Goal: Task Accomplishment & Management: Manage account settings

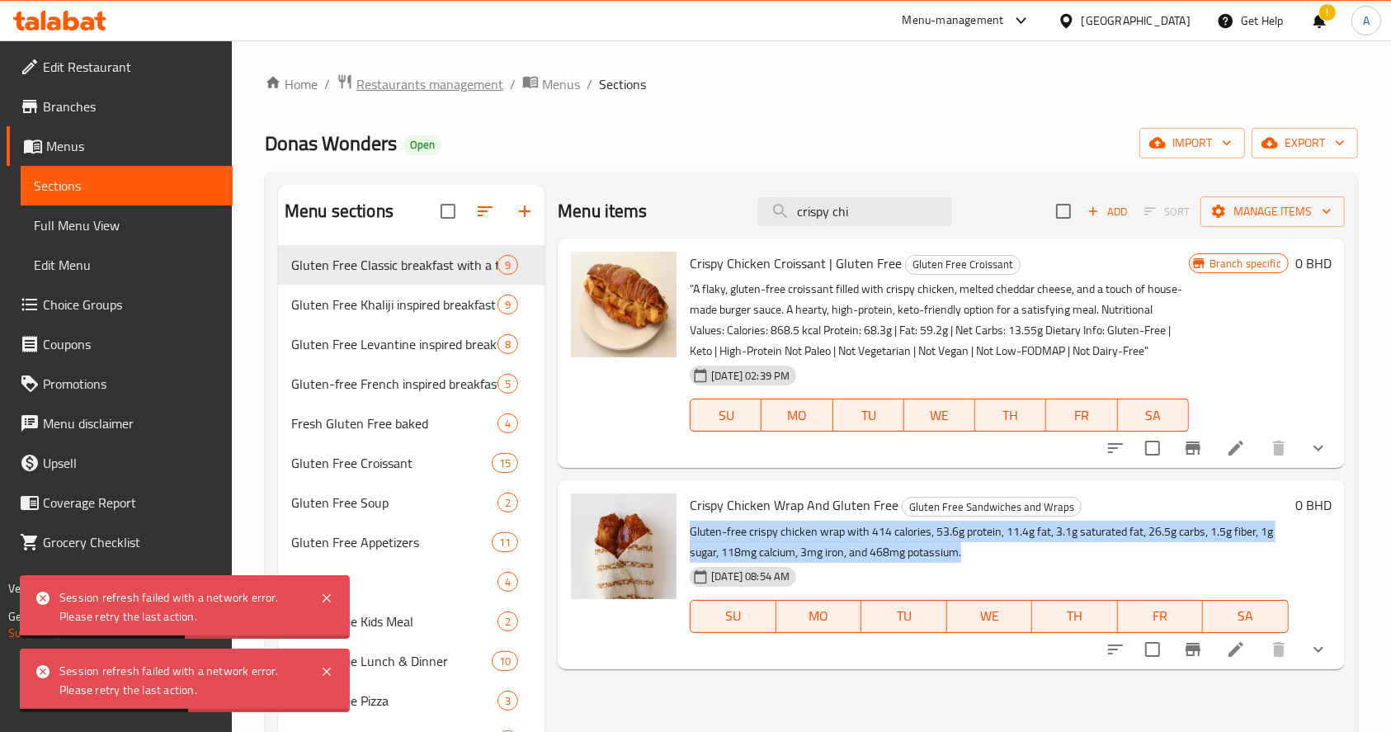
click at [437, 88] on span "Restaurants management" at bounding box center [429, 84] width 147 height 20
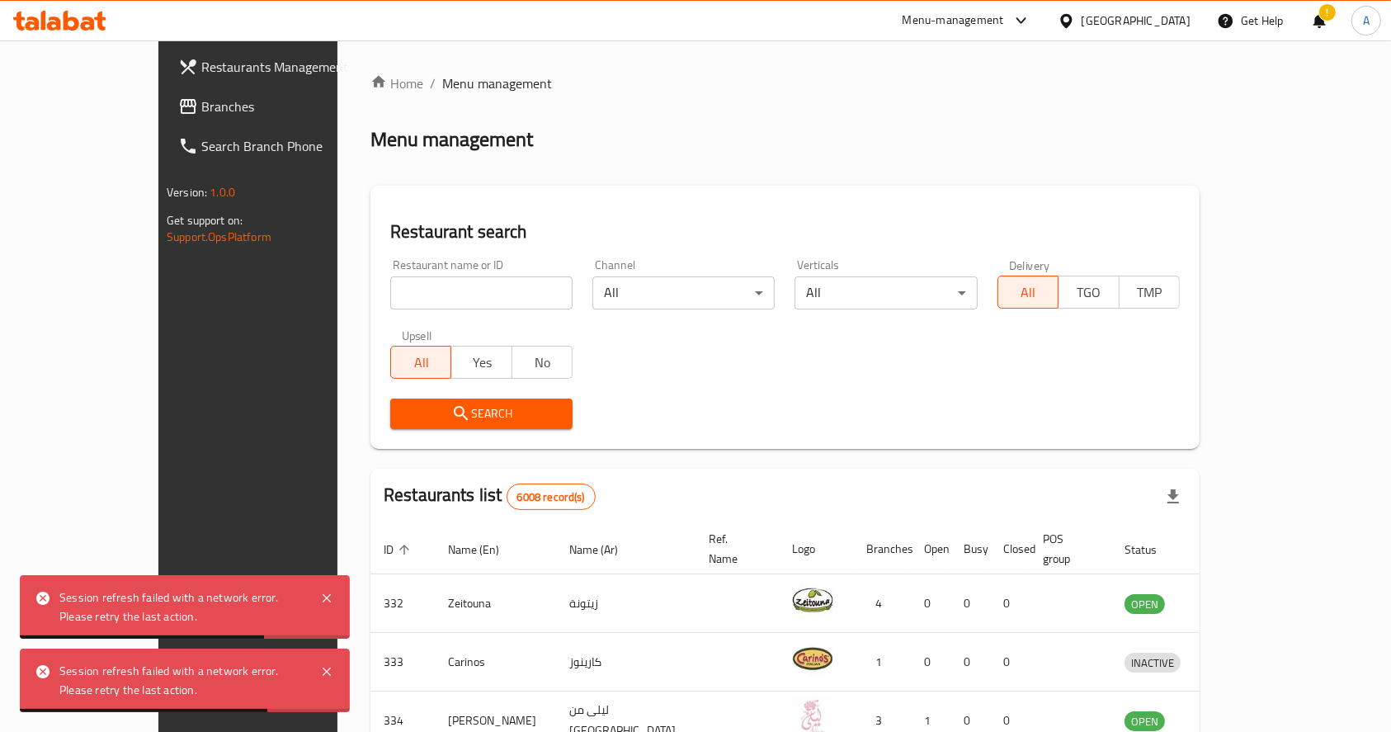
click at [428, 295] on input "search" at bounding box center [481, 292] width 182 height 33
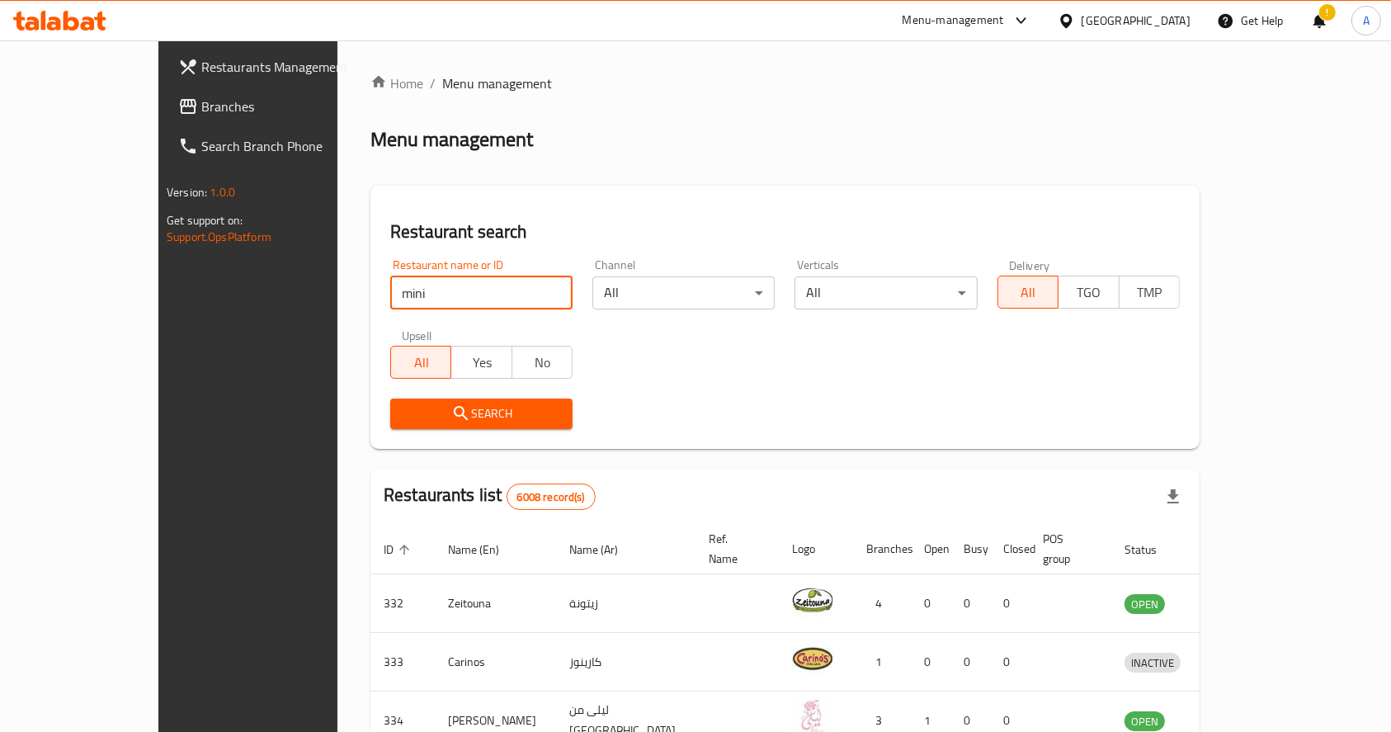
type input "mini bites"
click at [421, 416] on span "Search" at bounding box center [482, 414] width 156 height 21
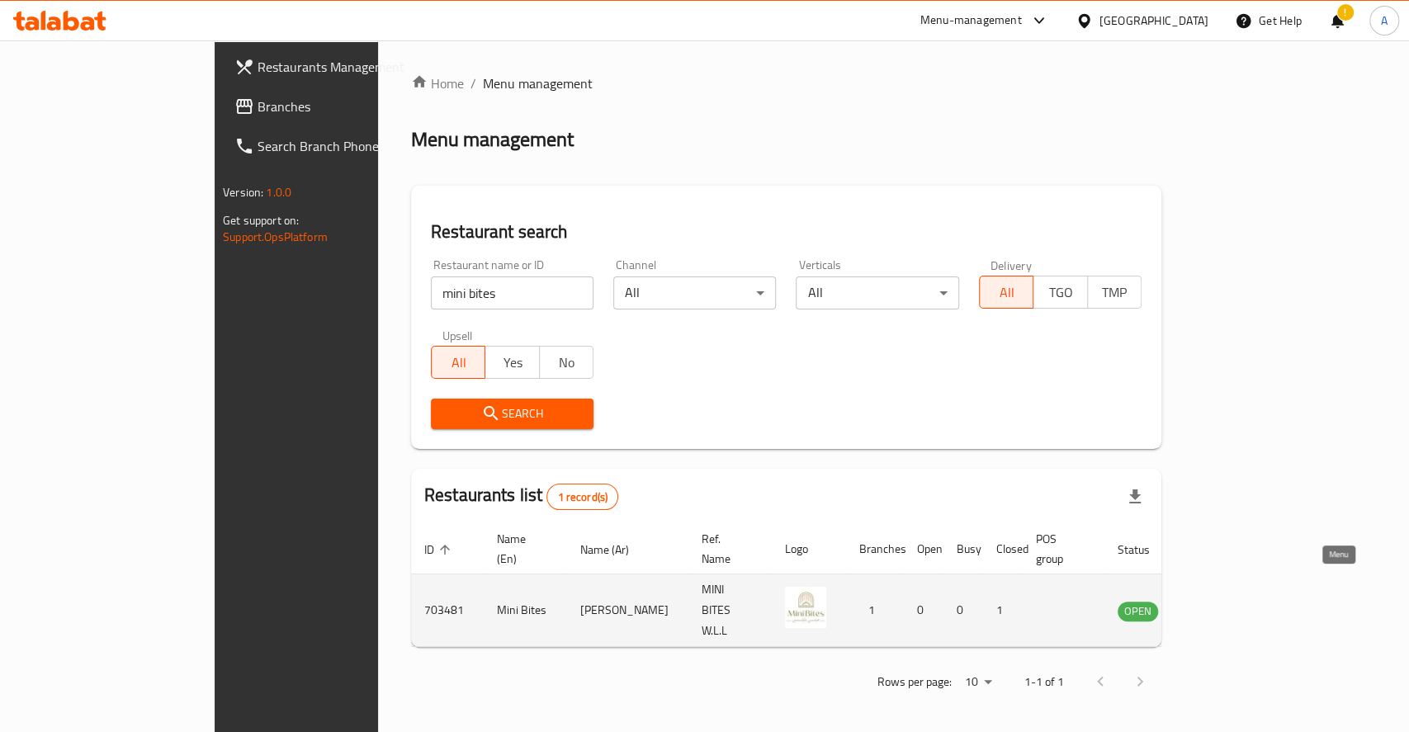
click at [1223, 604] on icon "enhanced table" at bounding box center [1214, 611] width 18 height 14
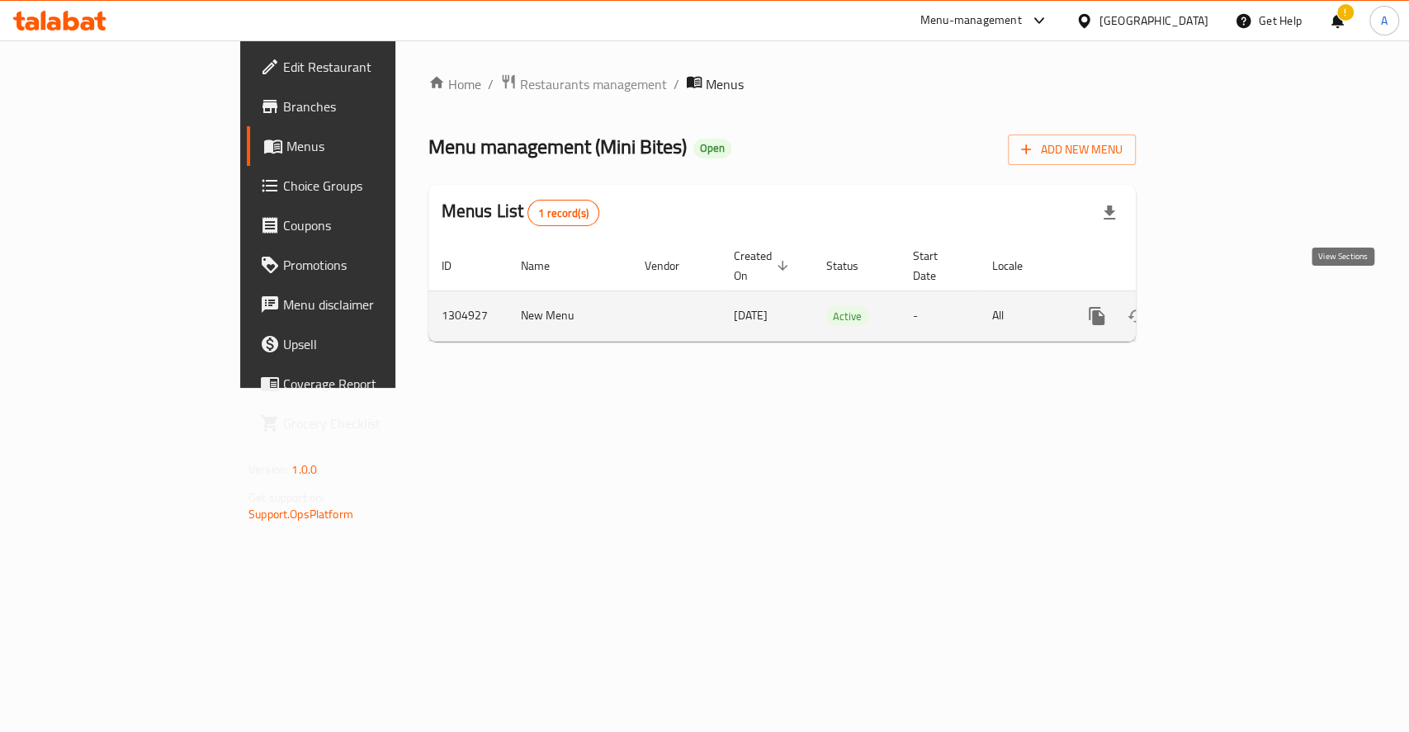
click at [1225, 306] on icon "enhanced table" at bounding box center [1216, 316] width 20 height 20
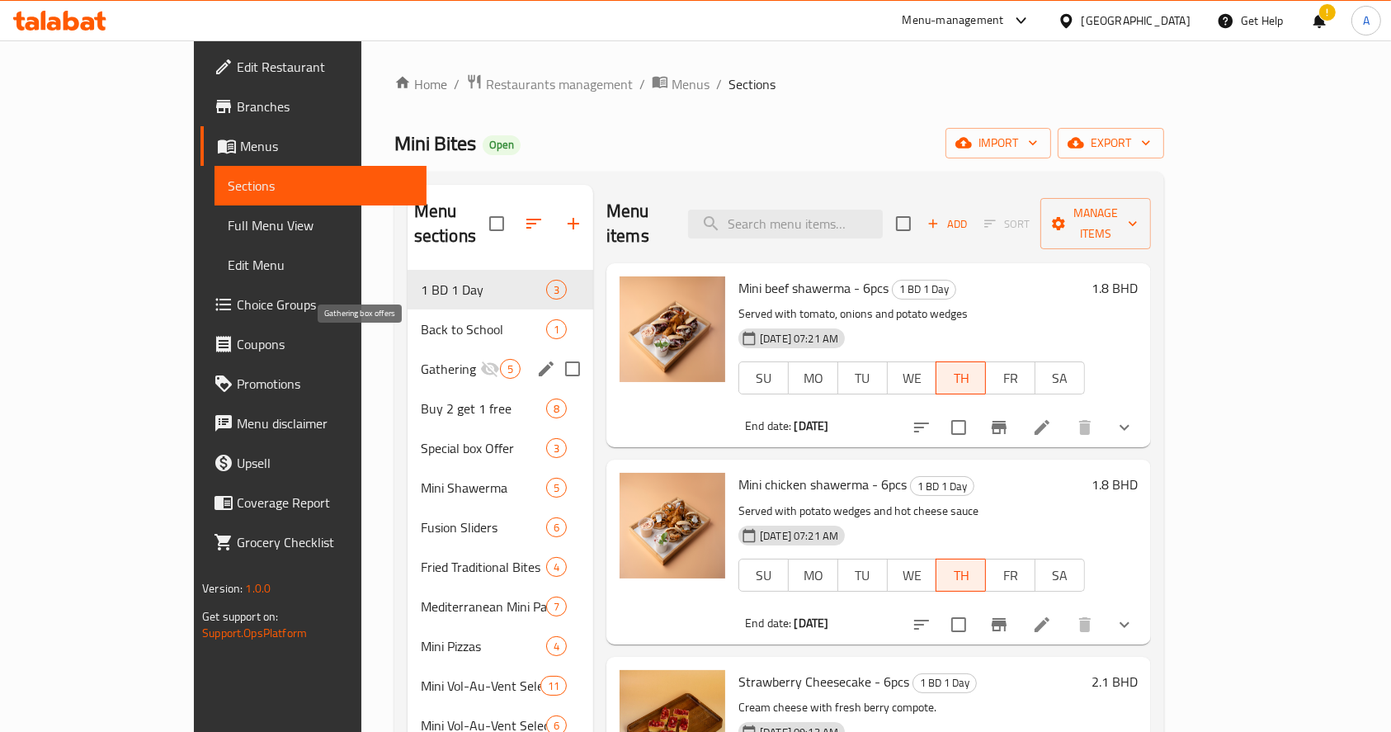
click at [408, 349] on div "Gathering box offers 5" at bounding box center [501, 369] width 186 height 40
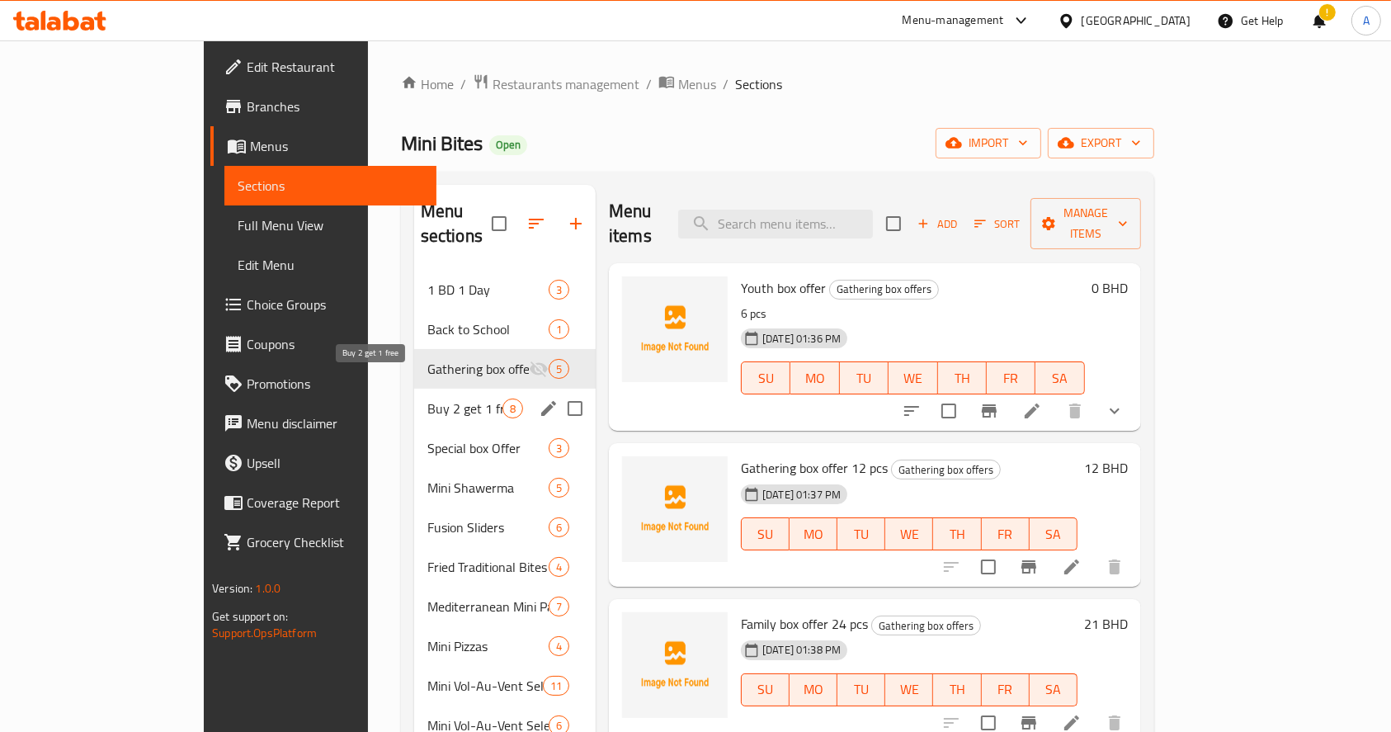
click at [427, 399] on span "Buy 2 get 1 free" at bounding box center [464, 409] width 75 height 20
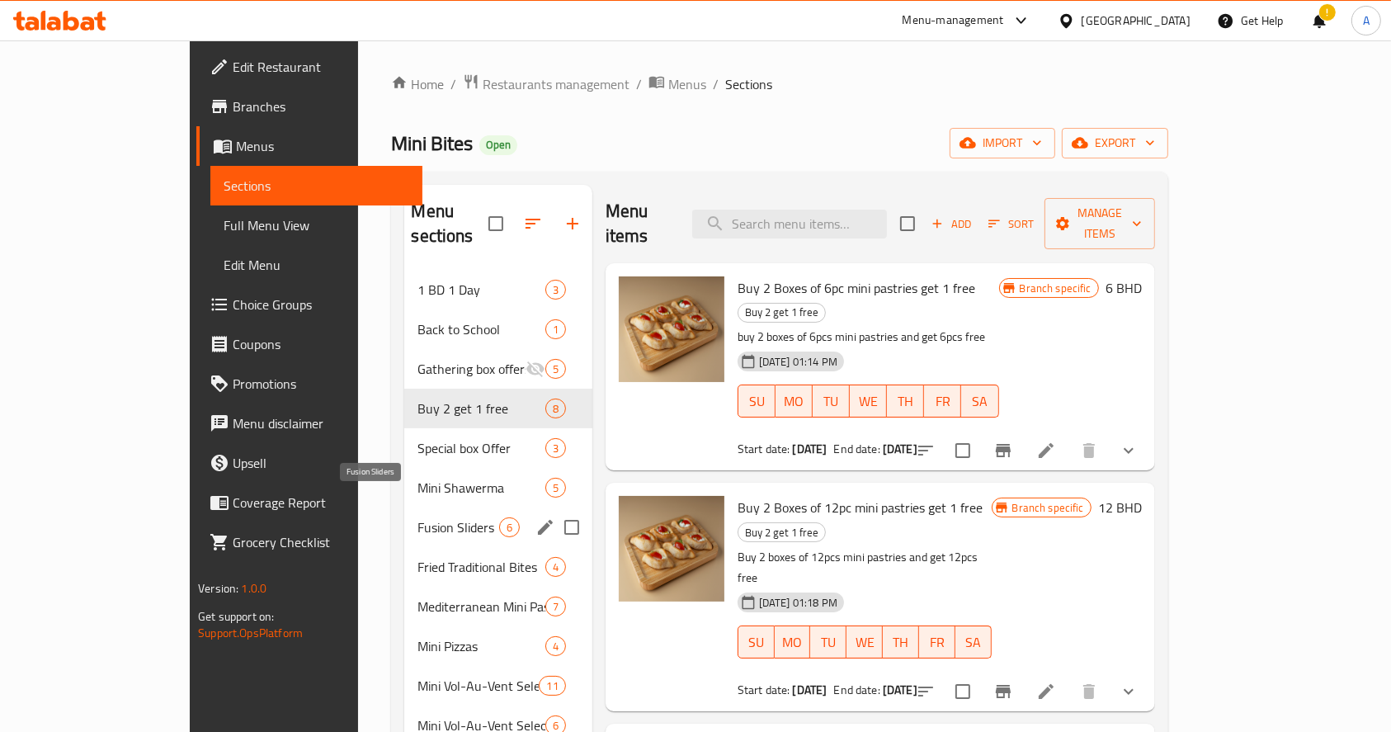
click at [418, 517] on span "Fusion Sliders" at bounding box center [458, 527] width 81 height 20
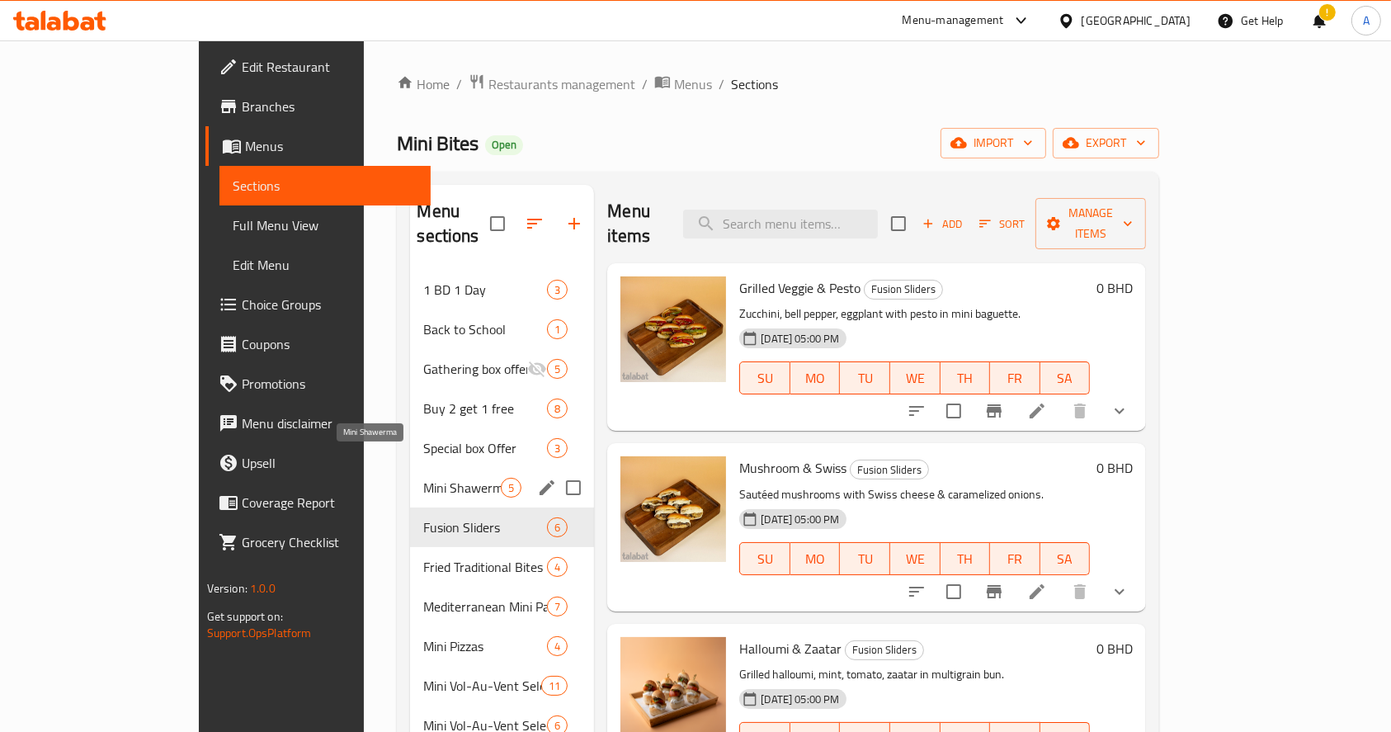
click at [423, 478] on span "Mini Shawerma" at bounding box center [462, 488] width 78 height 20
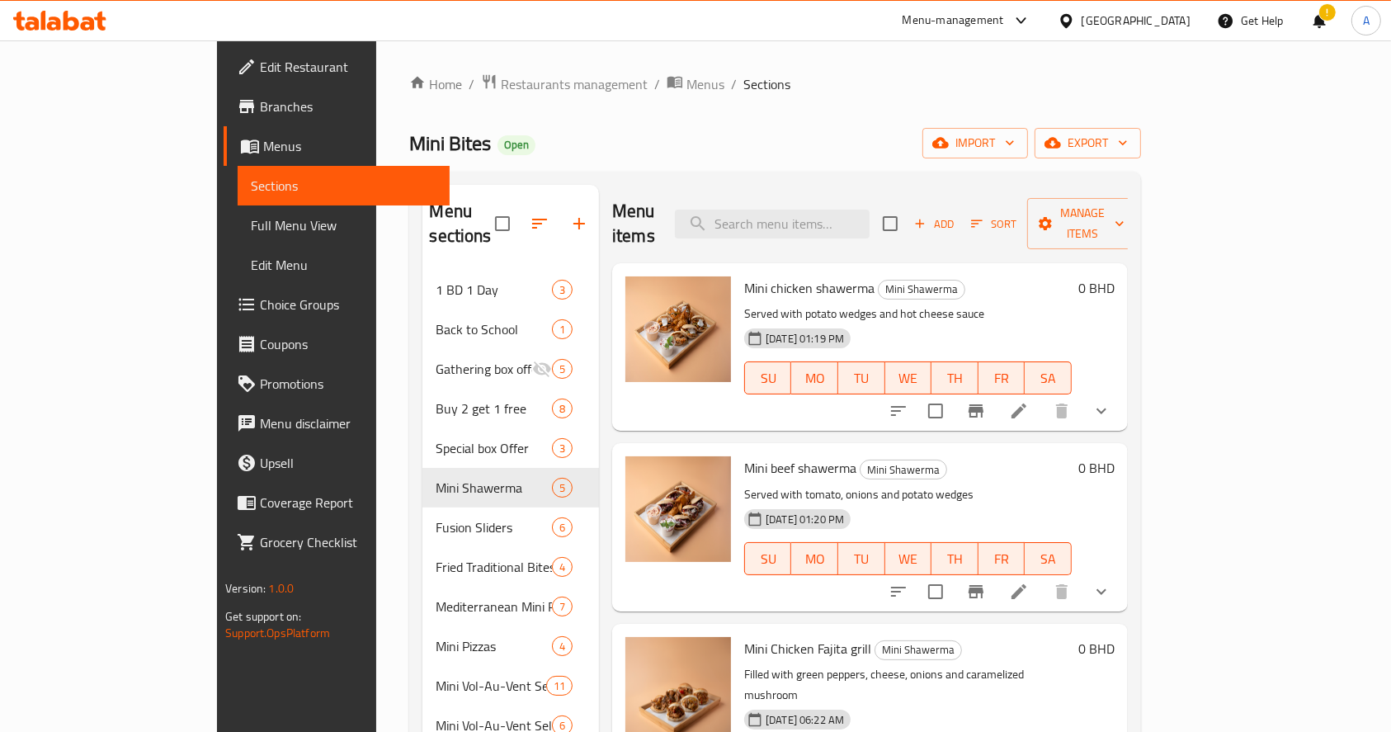
click at [854, 125] on div "Home / Restaurants management / Menus / Sections Mini Bites Open import export …" at bounding box center [774, 518] width 731 height 890
click at [501, 83] on span "Restaurants management" at bounding box center [574, 84] width 147 height 20
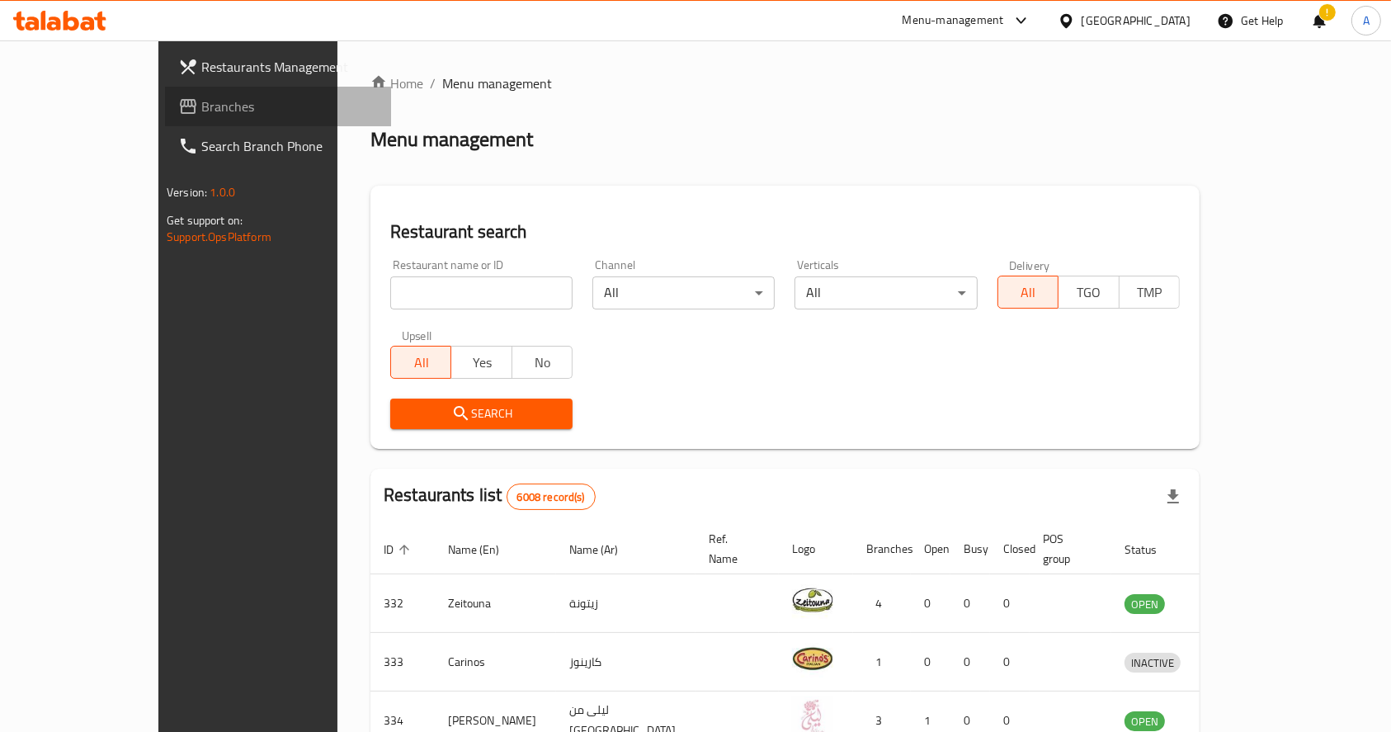
click at [201, 99] on span "Branches" at bounding box center [289, 107] width 177 height 20
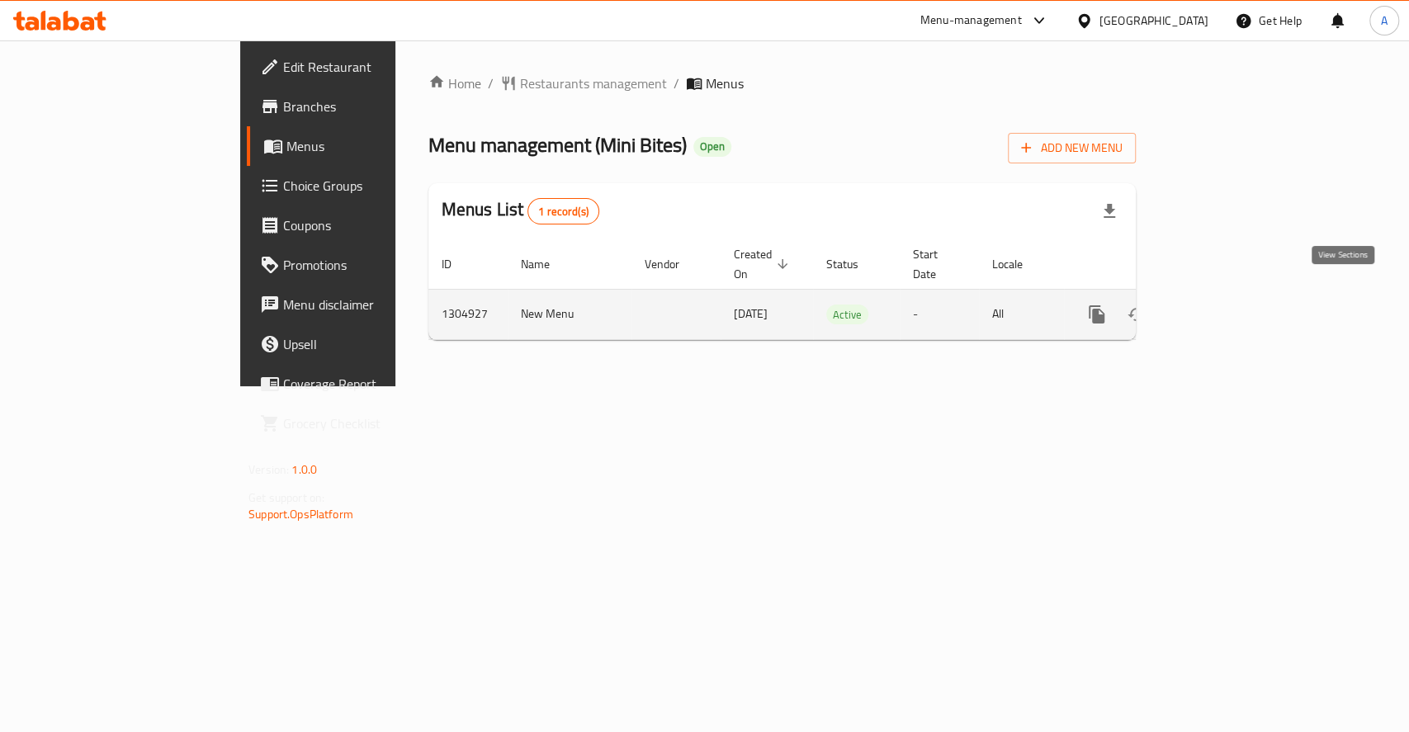
click at [1225, 305] on icon "enhanced table" at bounding box center [1216, 315] width 20 height 20
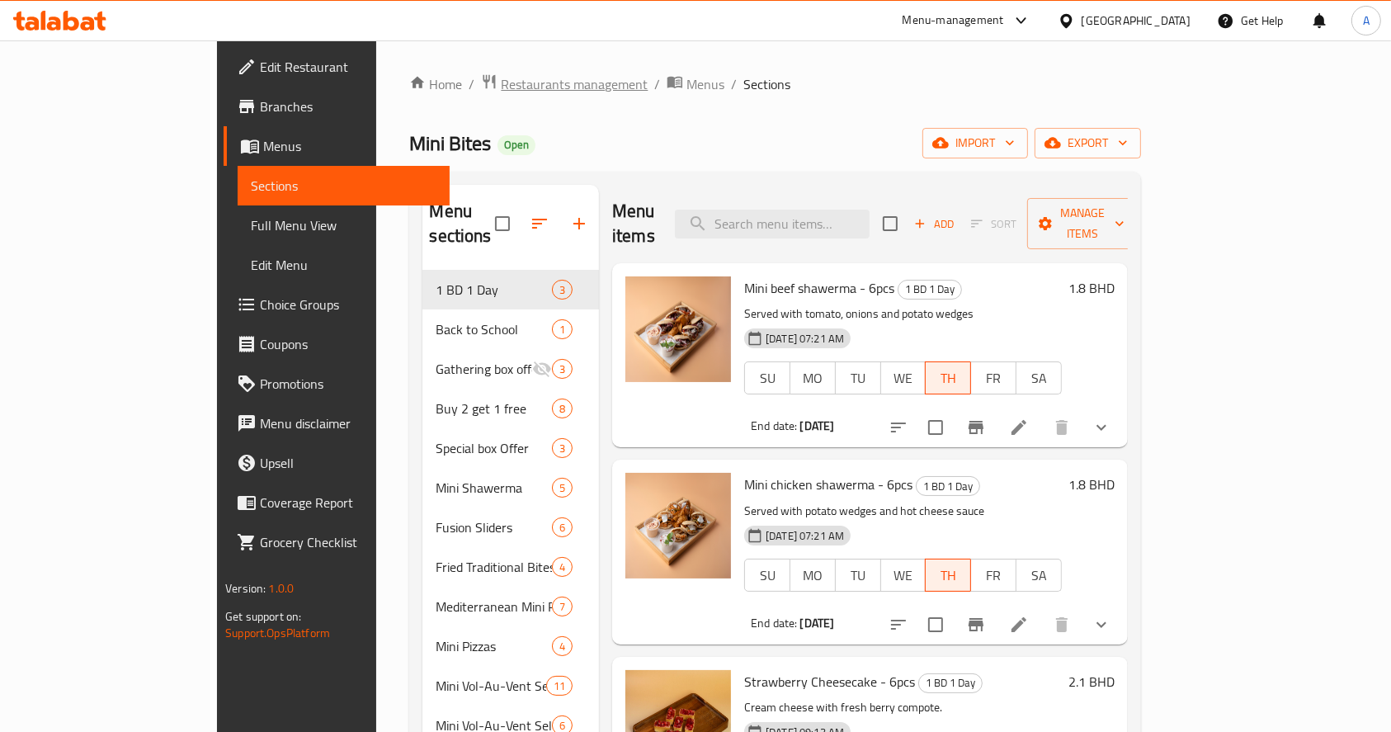
click at [378, 68] on div "Home / Restaurants management / Menus / Sections Mini Bites Open import export …" at bounding box center [774, 518] width 797 height 956
click at [501, 84] on span "Restaurants management" at bounding box center [574, 84] width 147 height 20
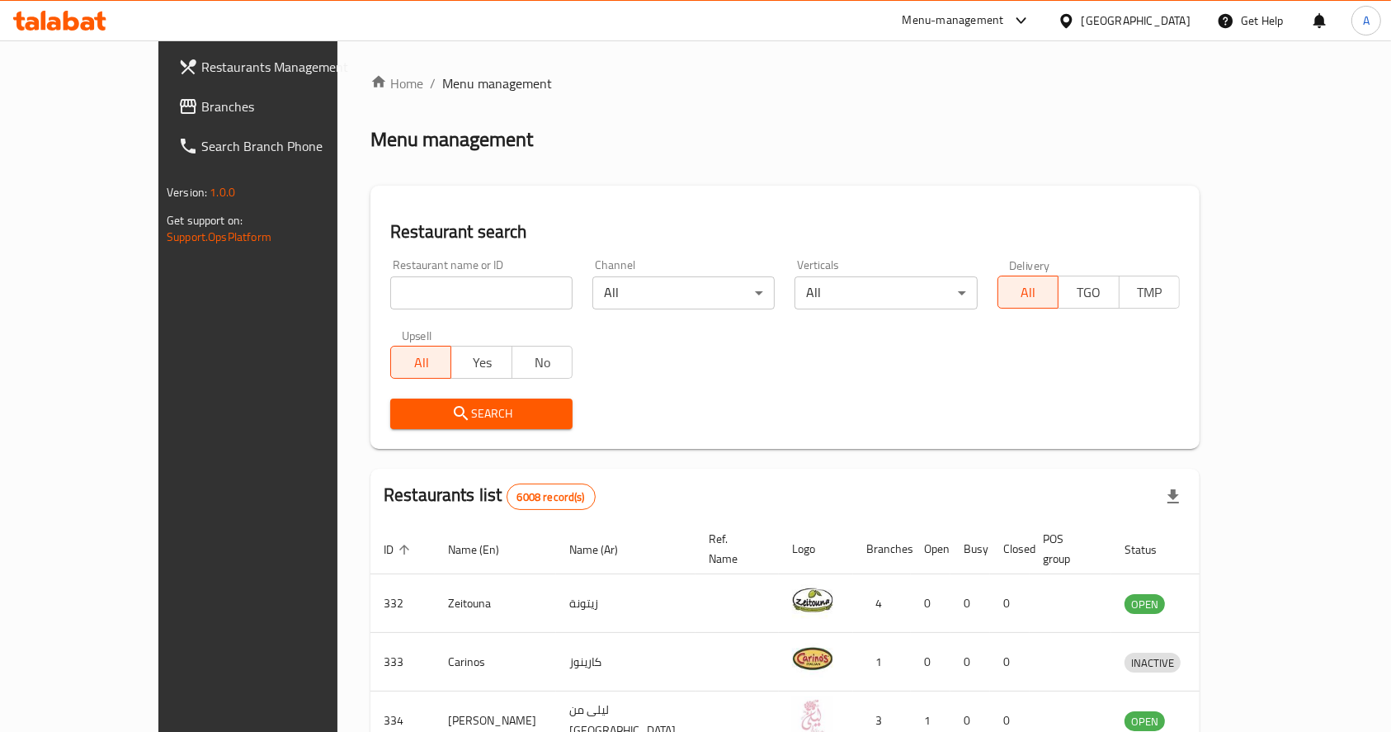
click at [432, 278] on input "search" at bounding box center [481, 292] width 182 height 33
type input "viridian"
click button "Search" at bounding box center [481, 414] width 182 height 31
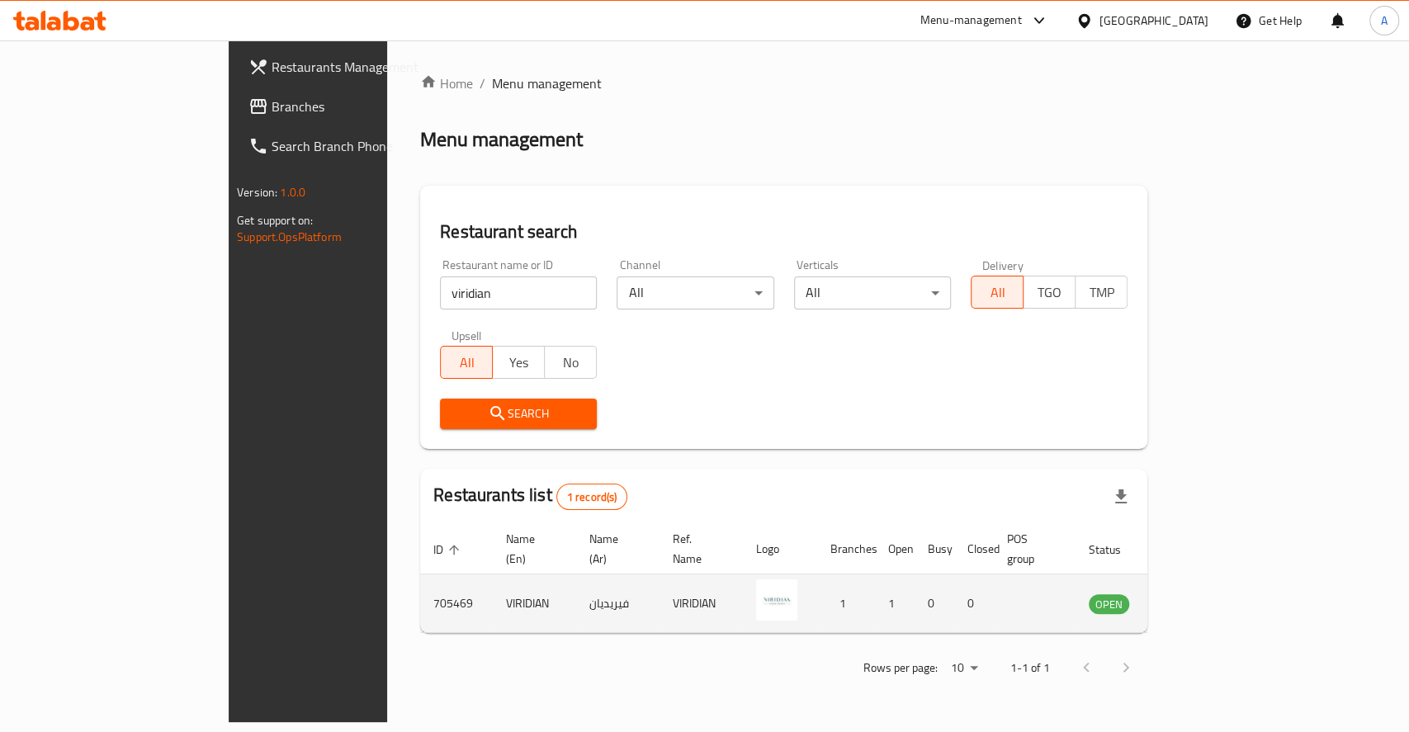
click at [1195, 593] on icon "enhanced table" at bounding box center [1185, 603] width 20 height 20
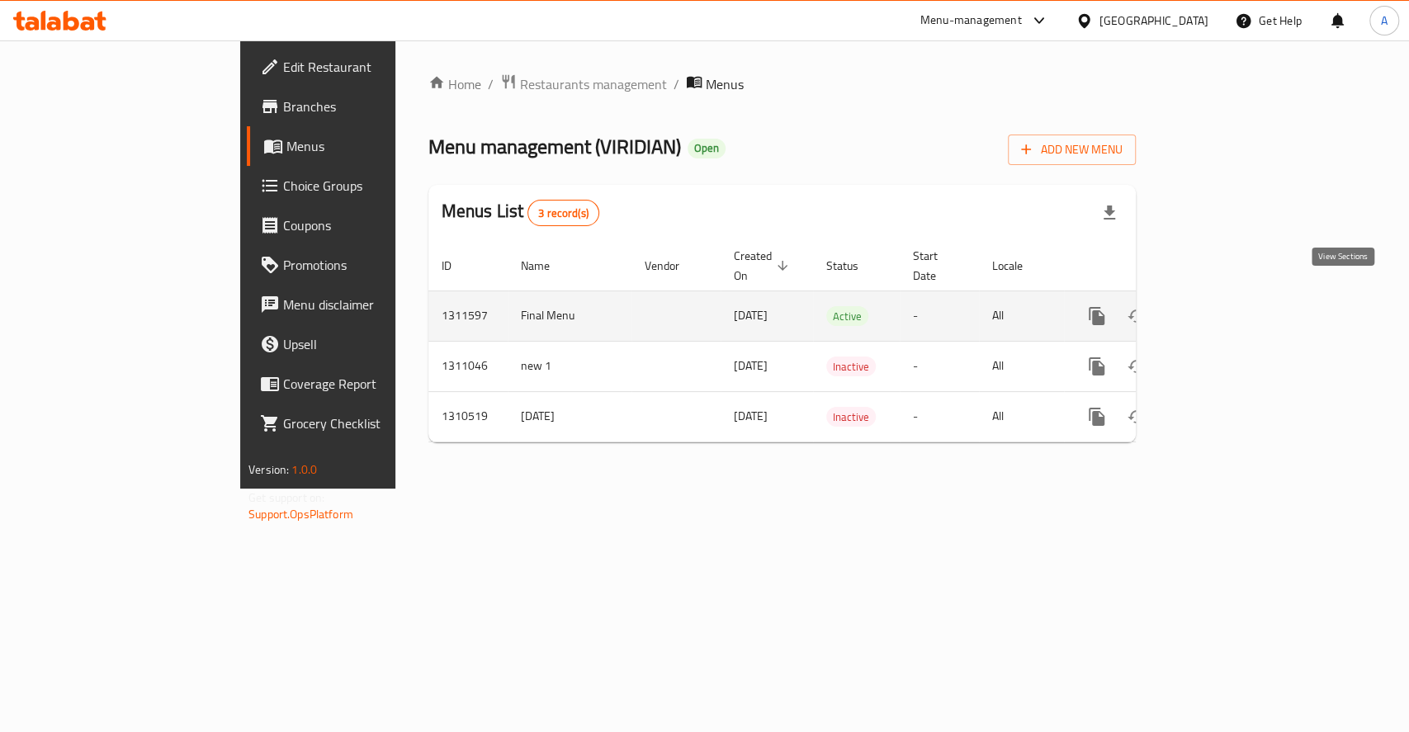
click at [1225, 306] on icon "enhanced table" at bounding box center [1216, 316] width 20 height 20
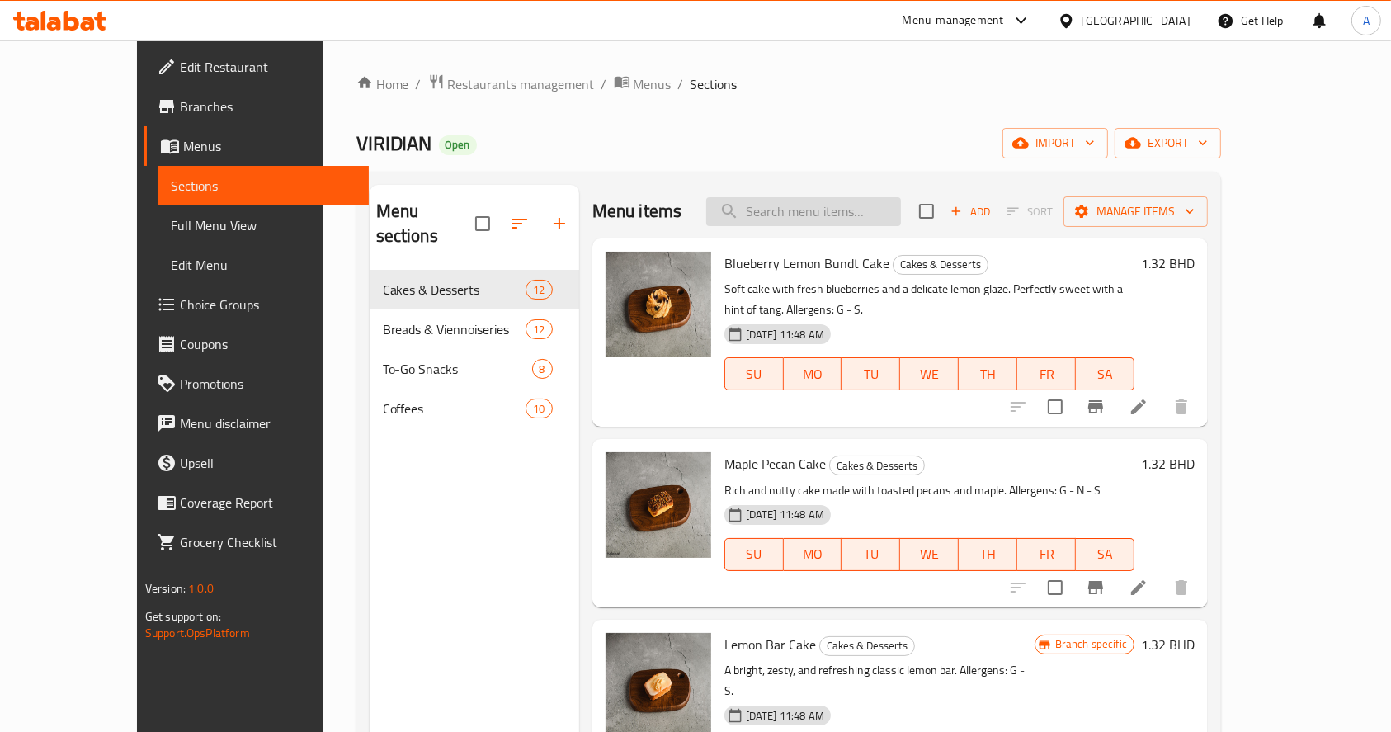
click at [819, 214] on input "search" at bounding box center [803, 211] width 195 height 29
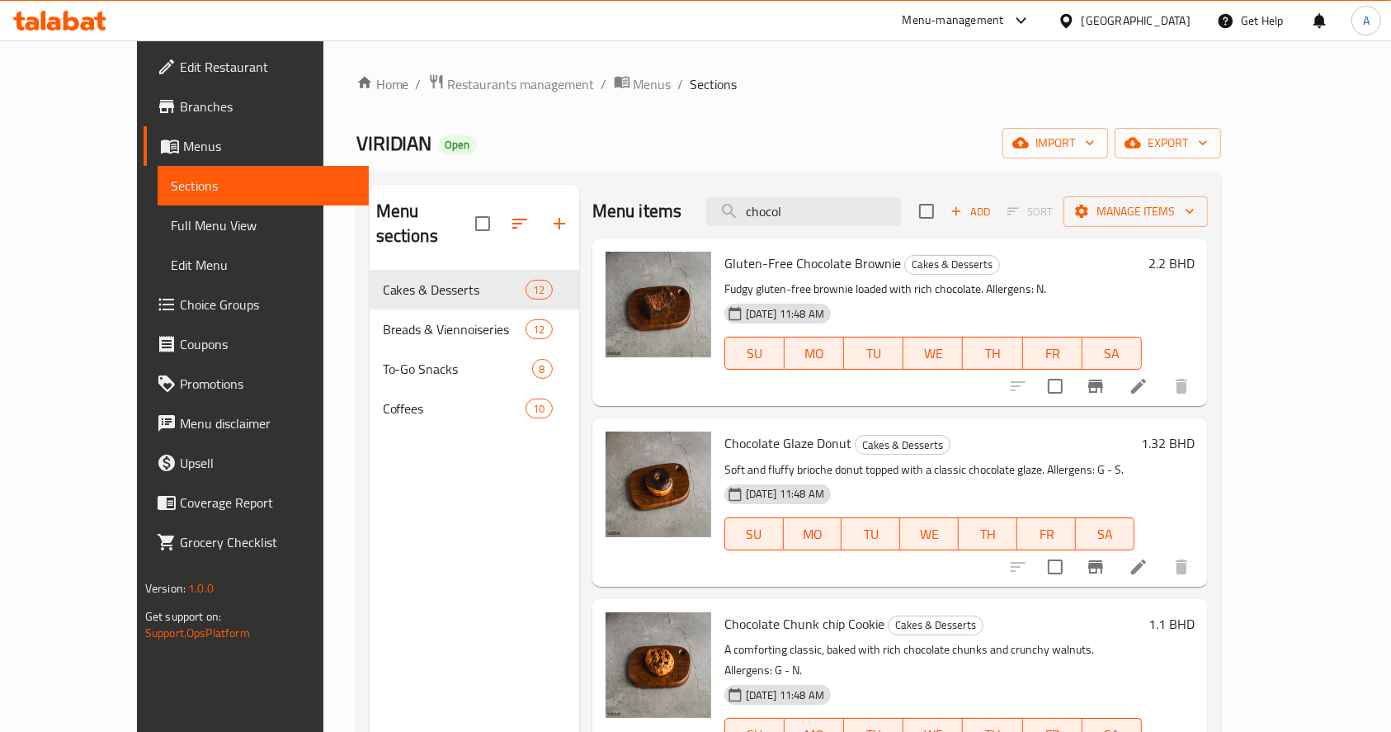
scroll to position [110, 0]
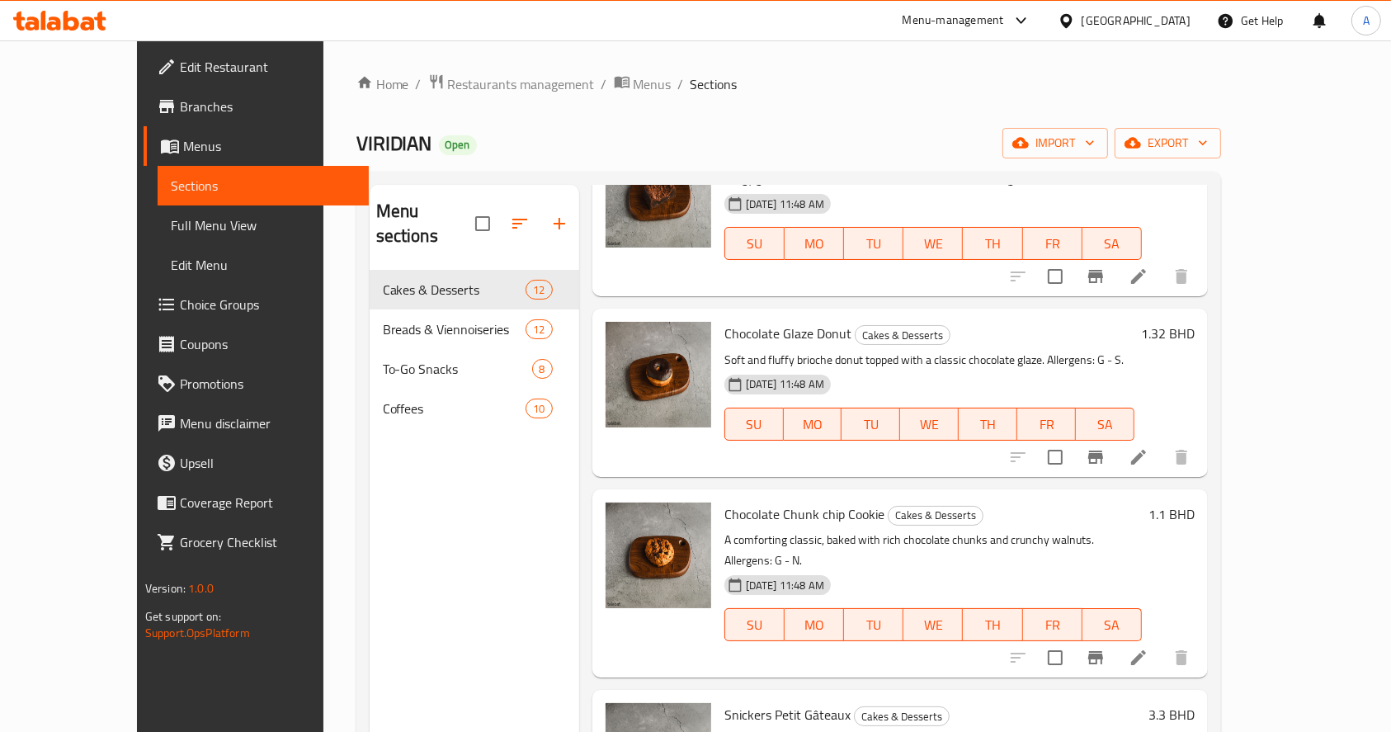
type input "chocol"
click at [1070, 97] on div "Home / Restaurants management / Menus / Sections VIRIDIAN Open import export Me…" at bounding box center [789, 501] width 866 height 857
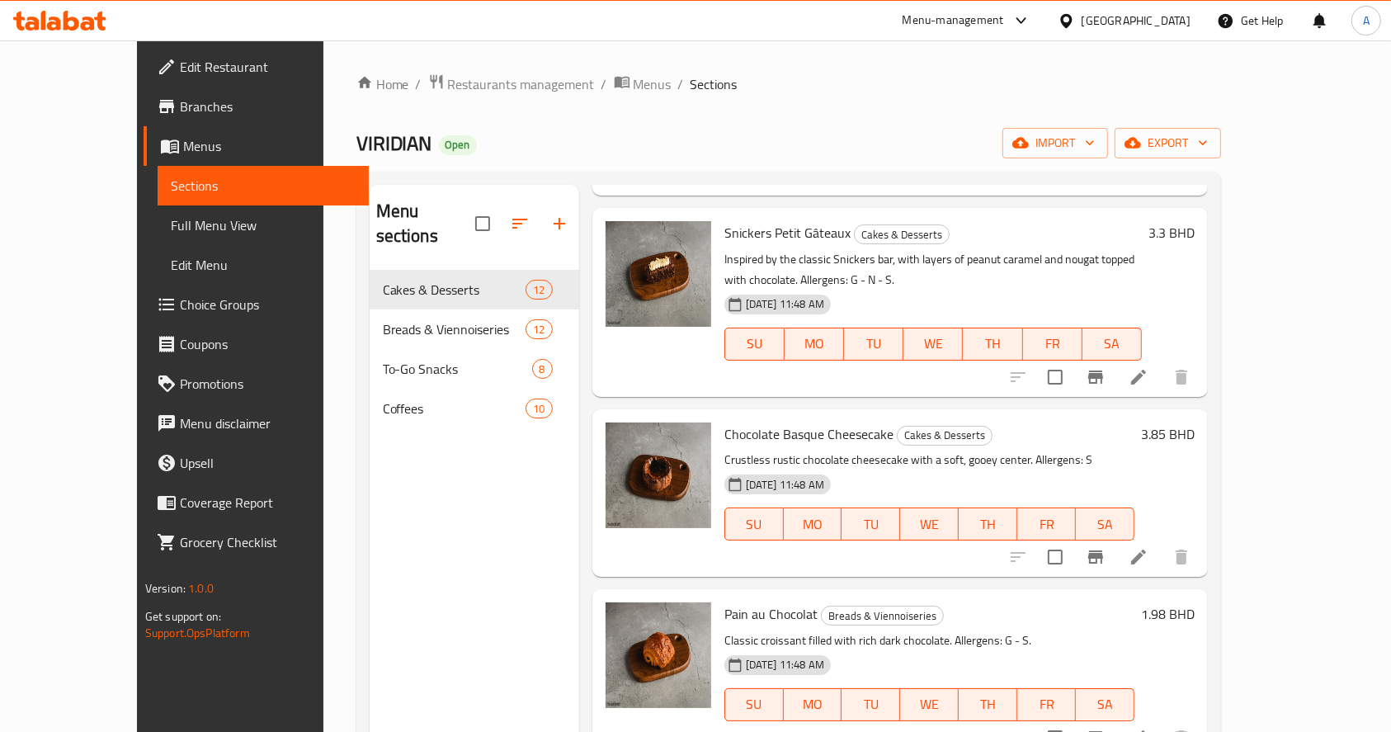
scroll to position [0, 0]
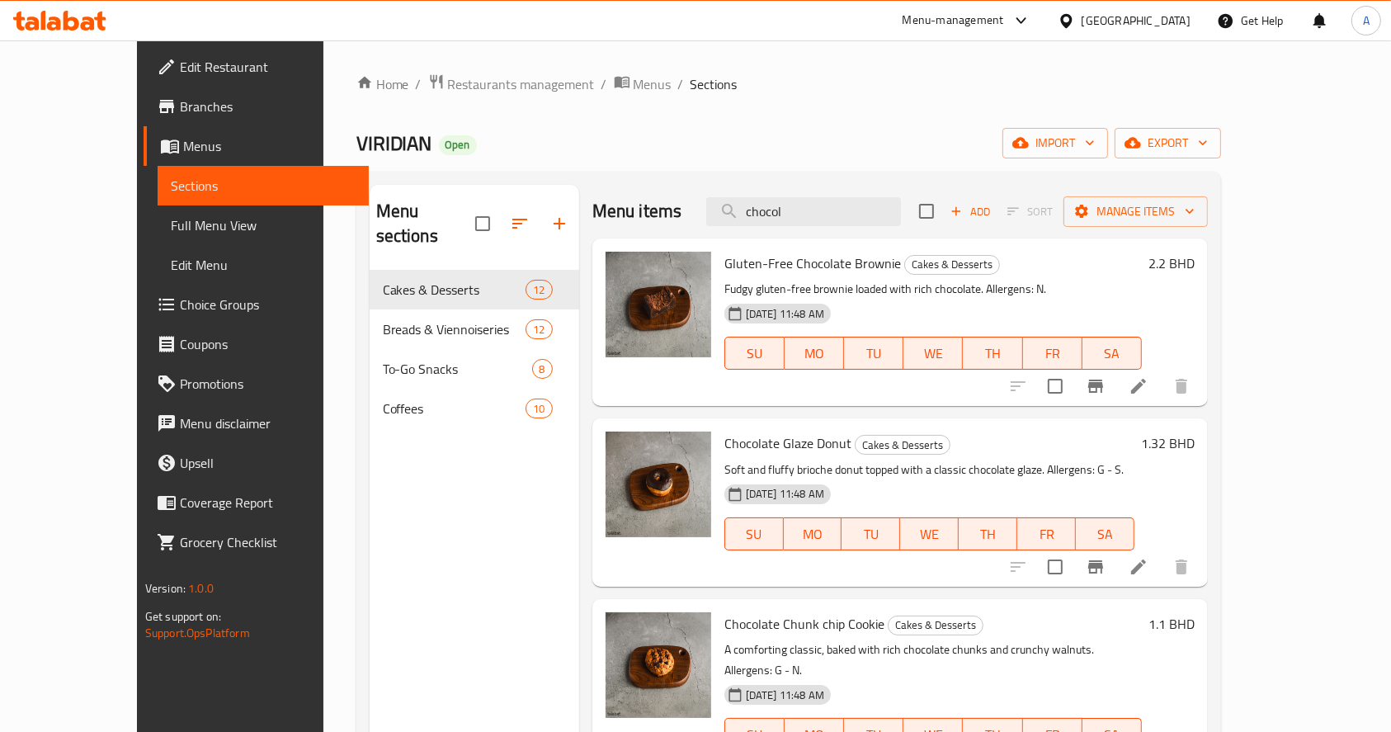
click at [125, 87] on ul "Edit Restaurant Branches Menus Sections Full Menu View Edit Menu Choice Groups …" at bounding box center [247, 304] width 245 height 515
click at [180, 69] on span "Edit Restaurant" at bounding box center [268, 67] width 177 height 20
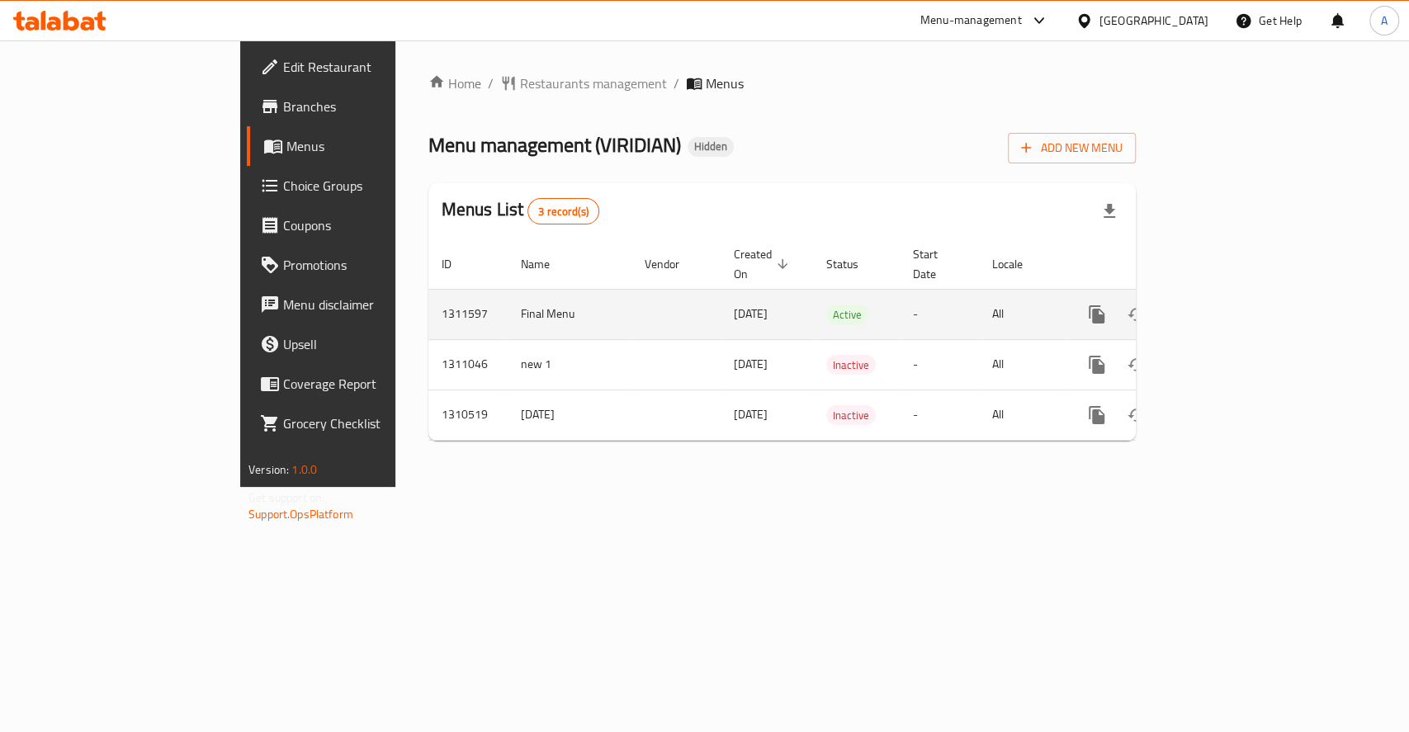
click at [1225, 305] on icon "enhanced table" at bounding box center [1216, 315] width 20 height 20
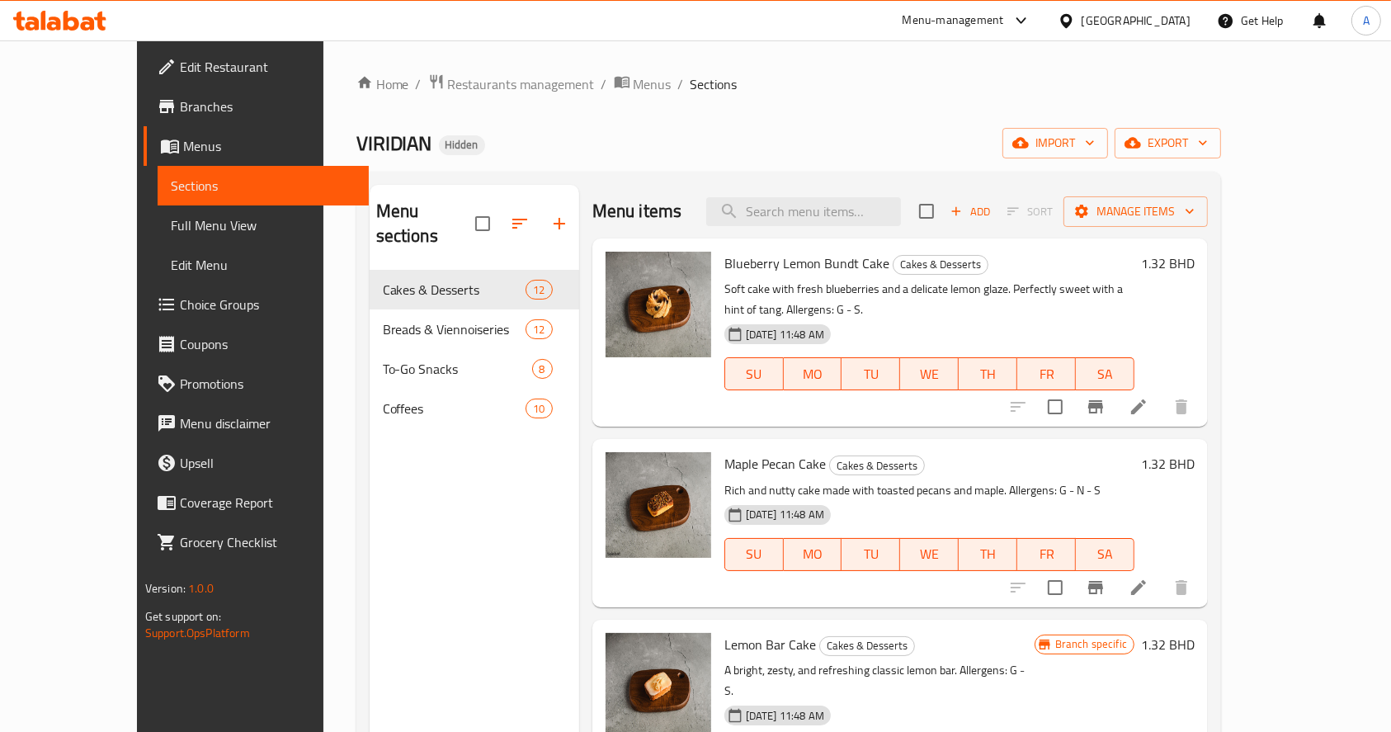
click at [1043, 85] on ol "Home / Restaurants management / Menus / Sections" at bounding box center [789, 83] width 866 height 21
click at [856, 220] on input "search" at bounding box center [803, 211] width 195 height 29
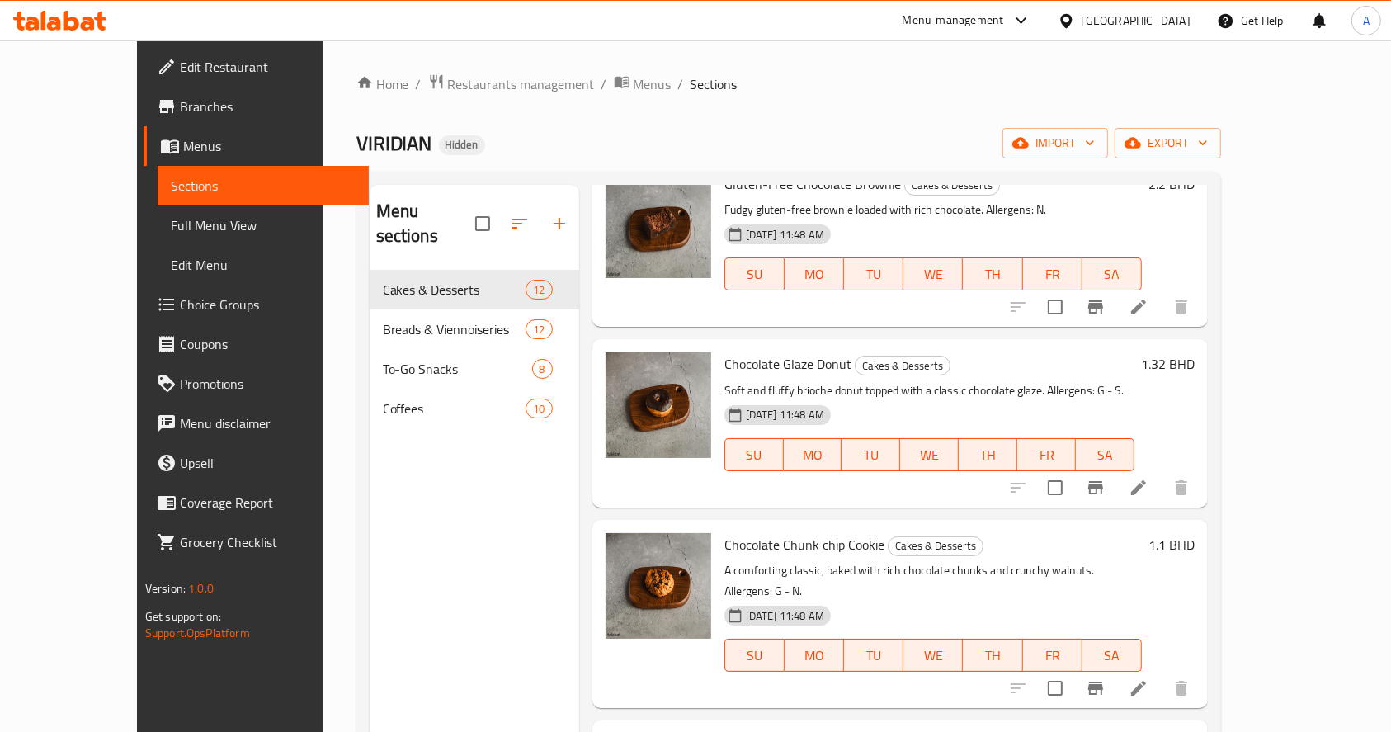
scroll to position [110, 0]
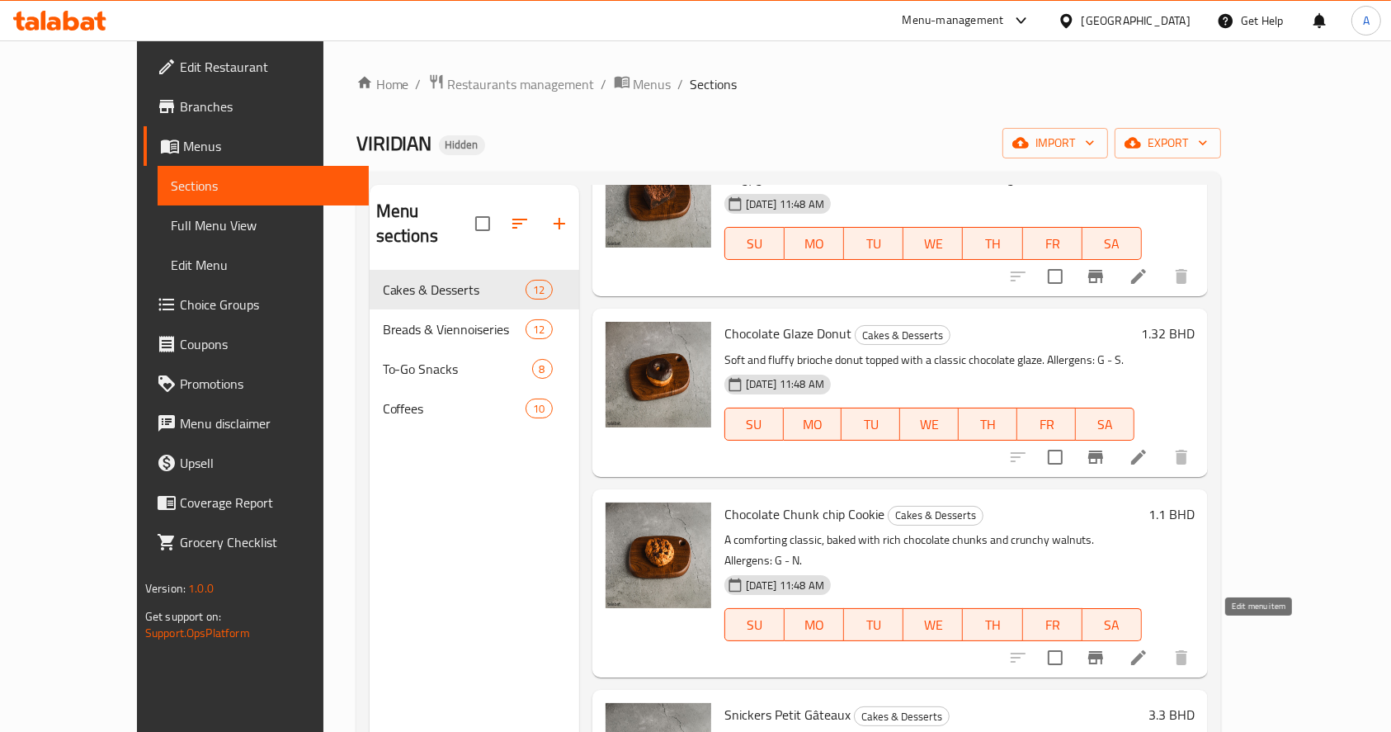
type input "chocol"
click at [1146, 650] on icon at bounding box center [1138, 657] width 15 height 15
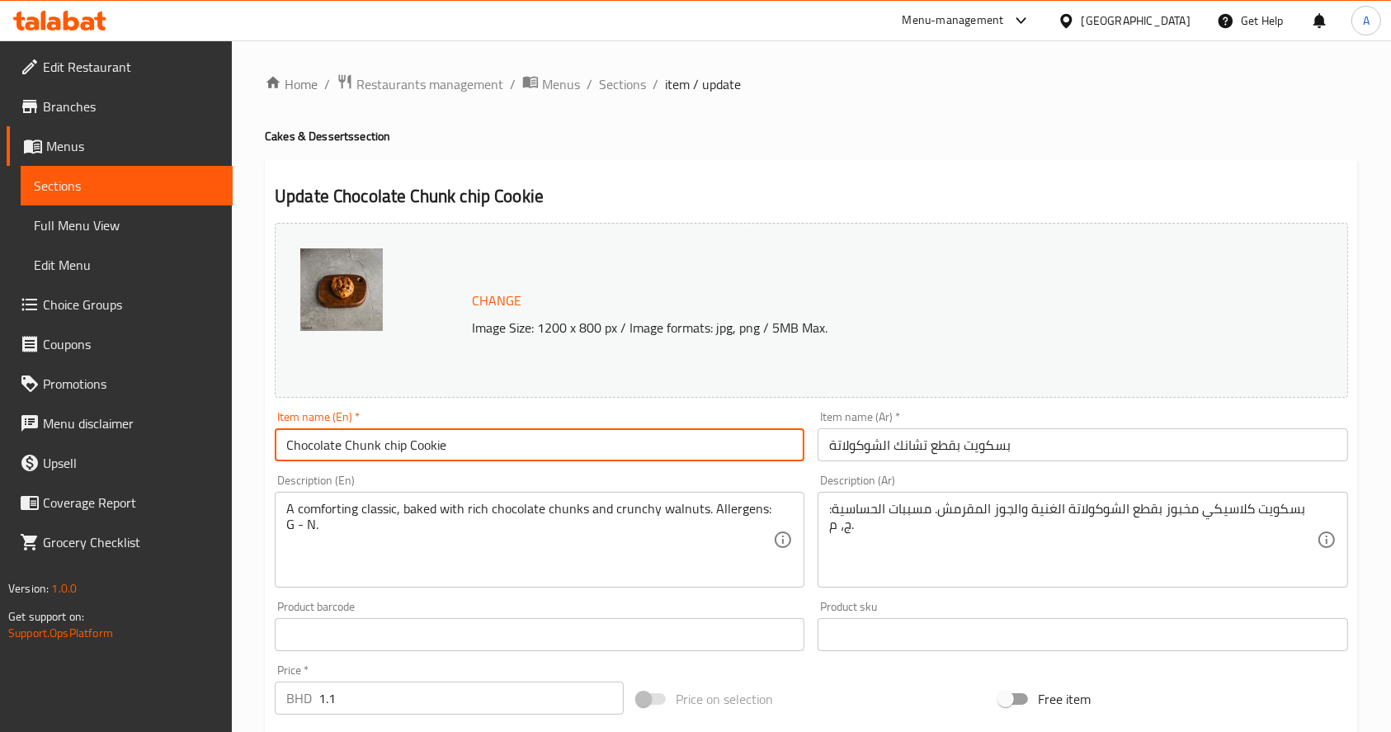
drag, startPoint x: 482, startPoint y: 454, endPoint x: 159, endPoint y: 438, distance: 323.0
click at [159, 438] on div "Edit Restaurant Branches Menus Sections Full Menu View Edit Menu Choice Groups …" at bounding box center [695, 615] width 1391 height 1150
click at [397, 450] on input "Chocolate Chunk chip Cookie" at bounding box center [540, 444] width 530 height 33
click at [408, 450] on input "Chocolate Chunk chip Cookie" at bounding box center [540, 444] width 530 height 33
click at [674, 443] on input "Chocolate Chunk Cookie" at bounding box center [540, 444] width 530 height 33
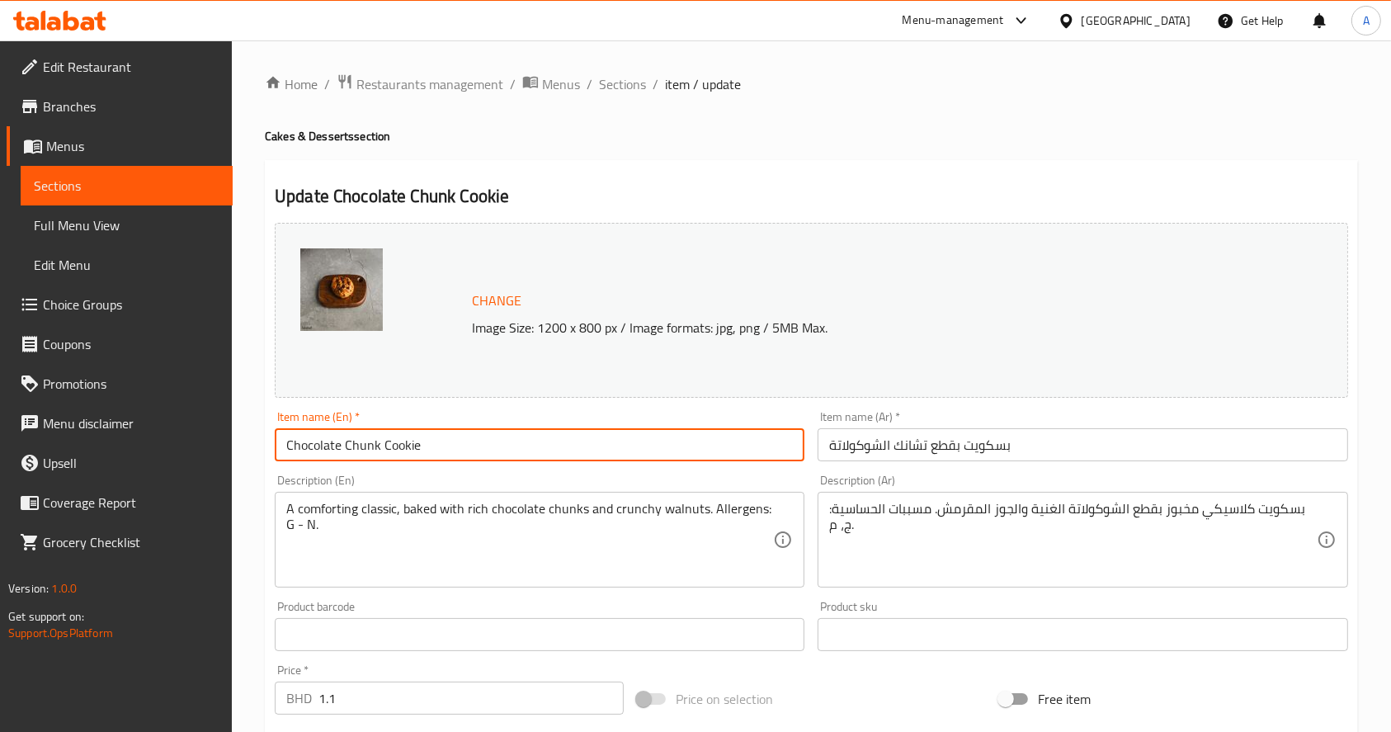
type input "Chocolate Chunk Cookie"
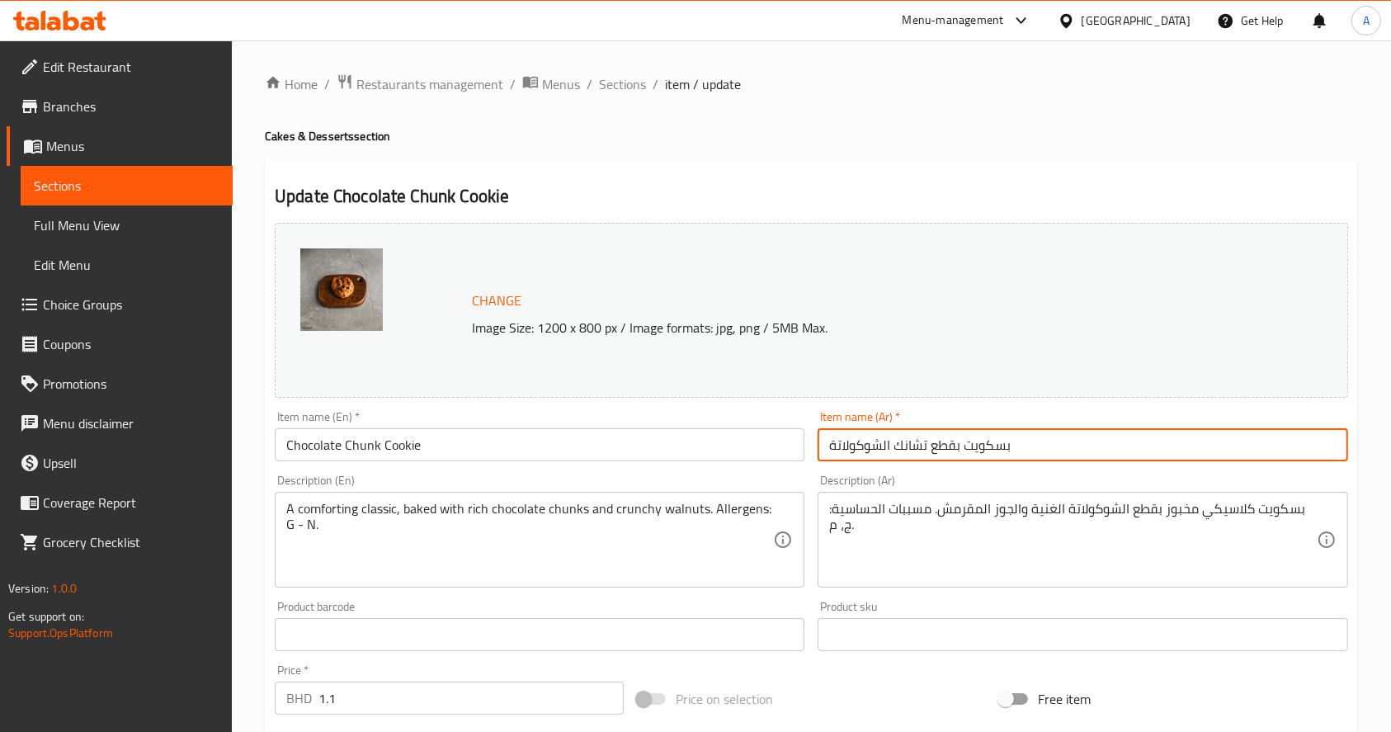
click at [1147, 452] on input "بسكويت بقطع تشانك الشوكولاتة" at bounding box center [1083, 444] width 530 height 33
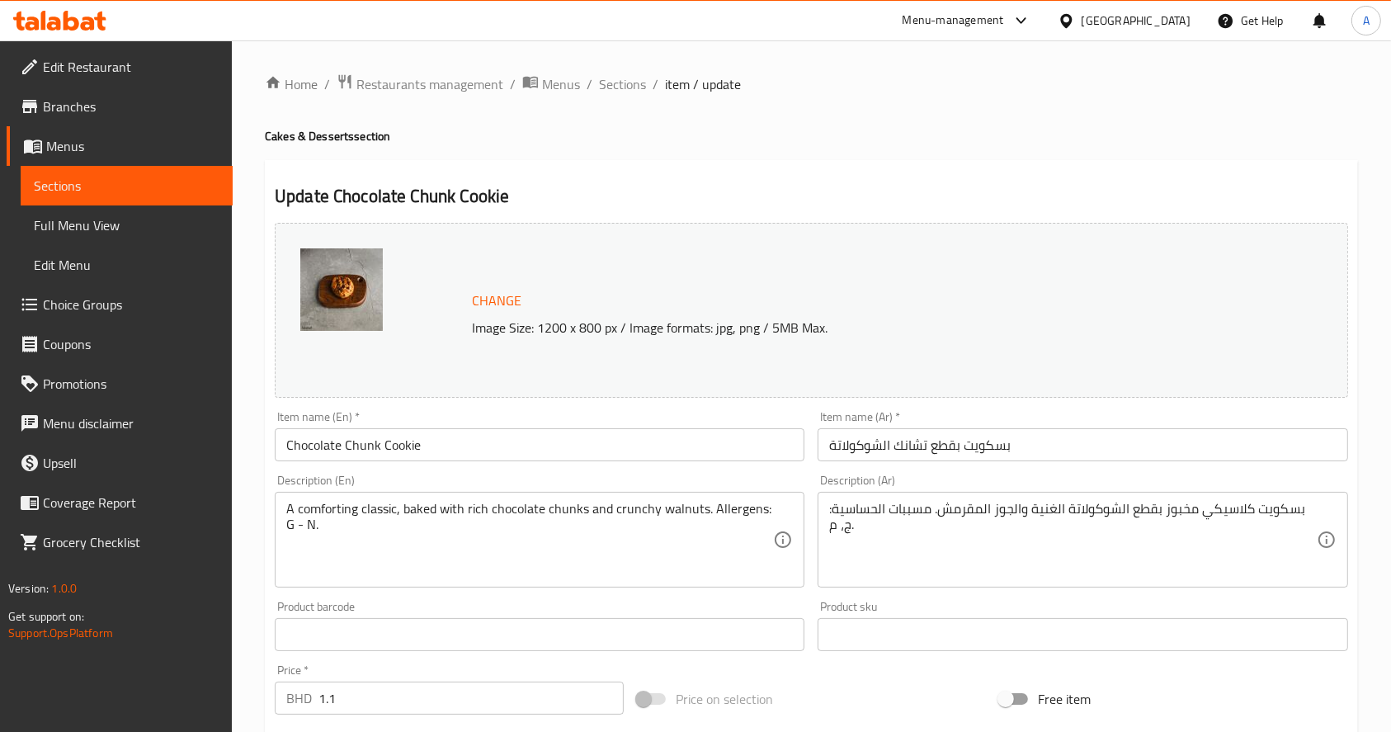
drag, startPoint x: 897, startPoint y: 144, endPoint x: 898, endPoint y: 157, distance: 13.2
click at [897, 144] on h4 "Cakes & Desserts section" at bounding box center [811, 136] width 1093 height 17
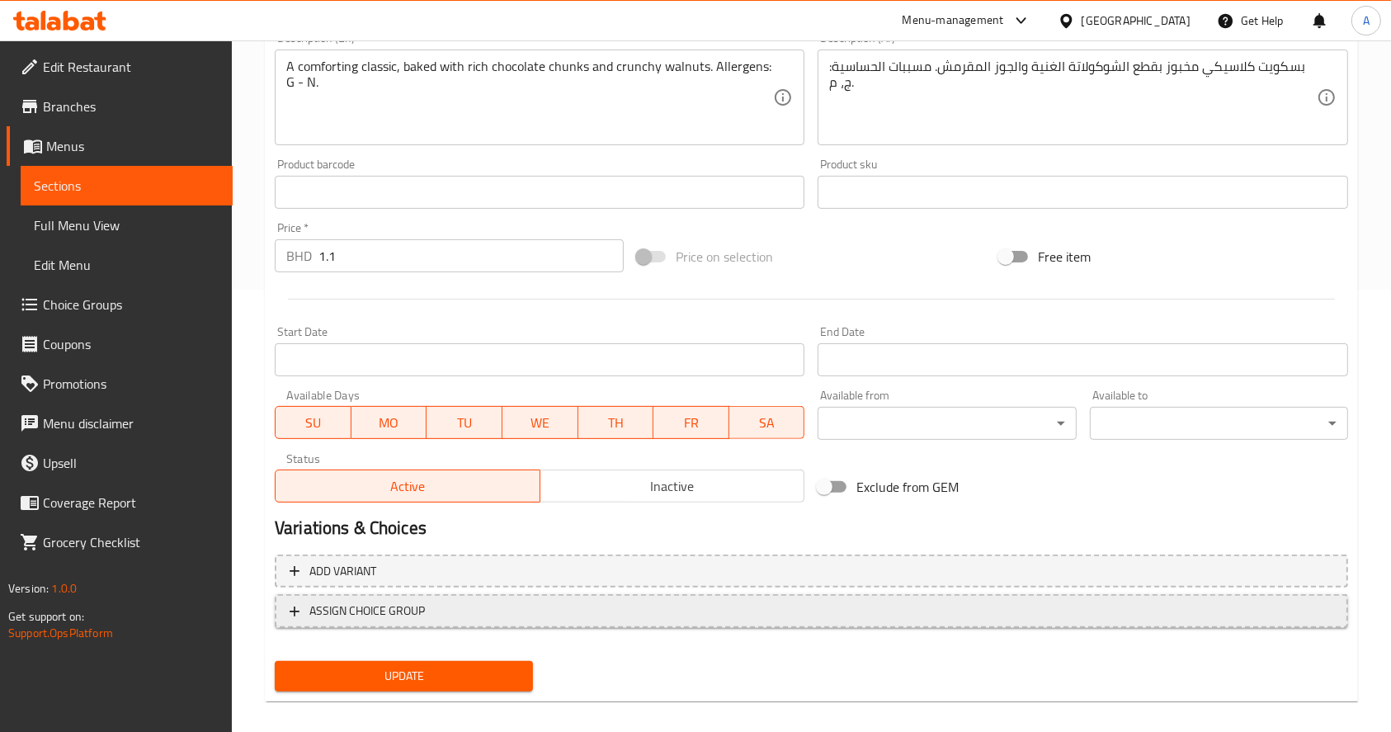
scroll to position [457, 0]
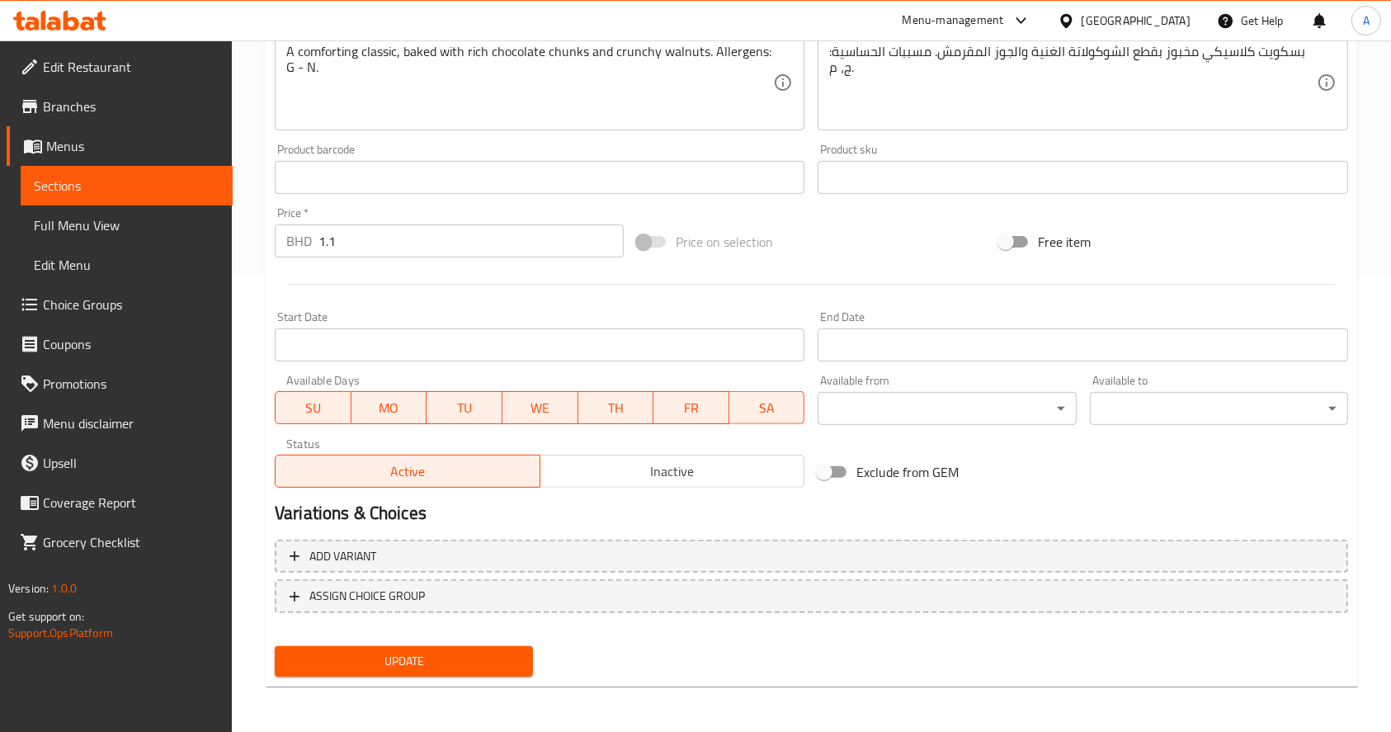
click at [503, 657] on span "Update" at bounding box center [404, 661] width 232 height 21
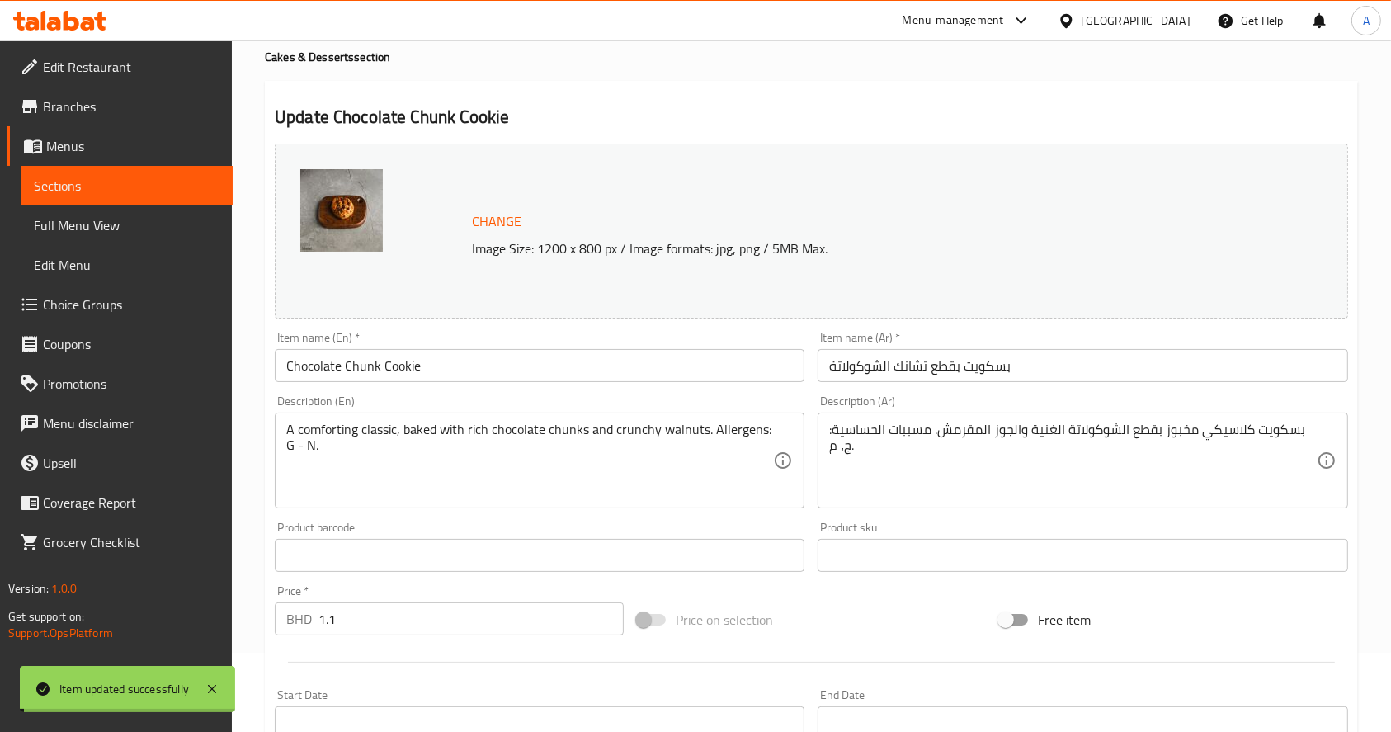
scroll to position [0, 0]
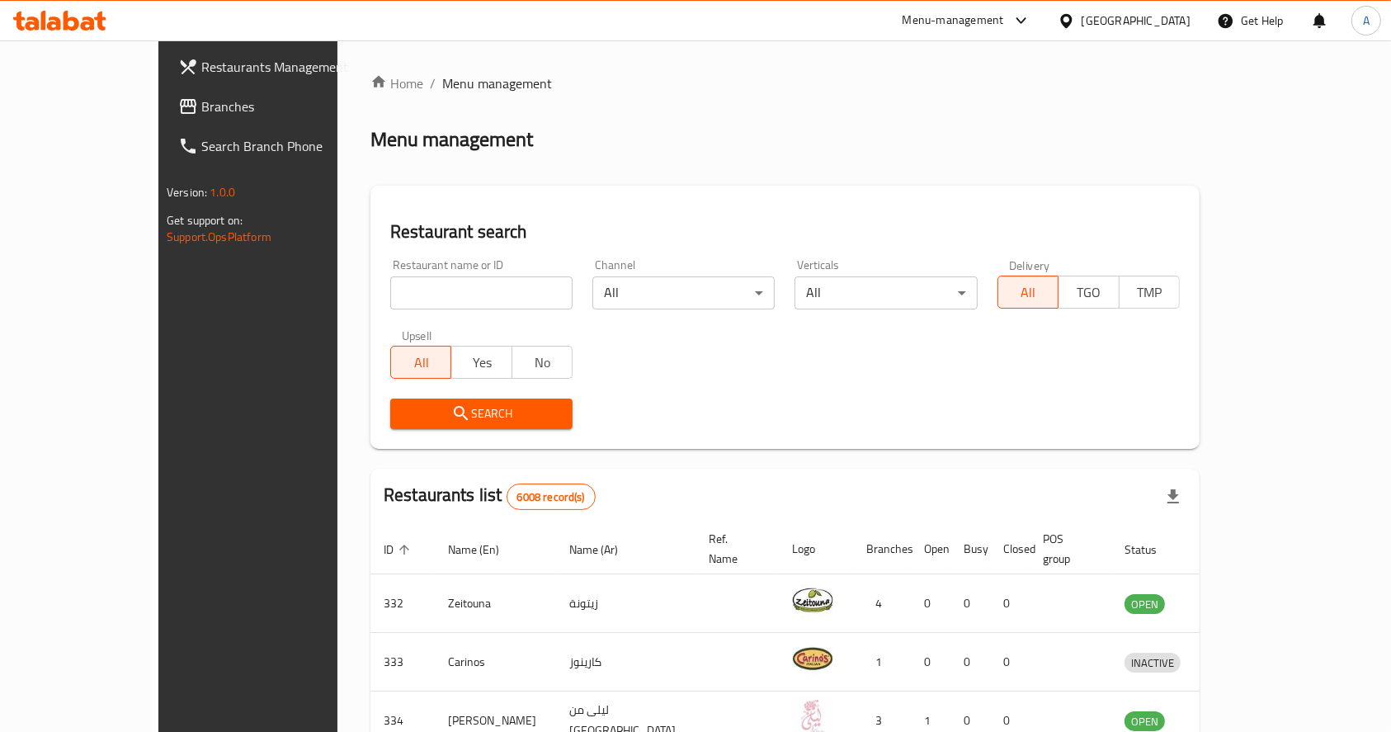
click at [426, 290] on input "search" at bounding box center [481, 292] width 182 height 33
drag, startPoint x: 1024, startPoint y: 143, endPoint x: 659, endPoint y: 229, distance: 374.7
click at [1024, 143] on div "Menu management" at bounding box center [785, 139] width 829 height 26
click at [390, 295] on input "search" at bounding box center [481, 292] width 182 height 33
type input "viridian"
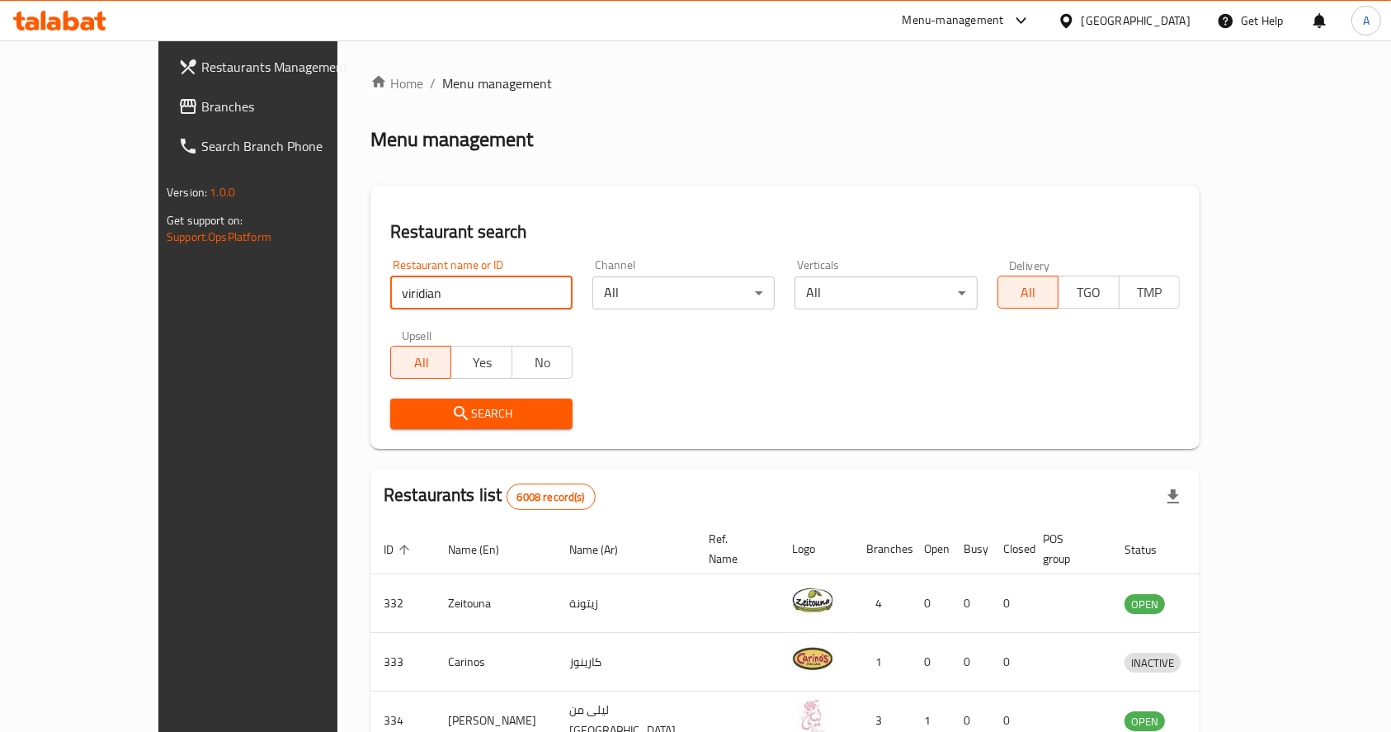
click button "Search" at bounding box center [481, 414] width 182 height 31
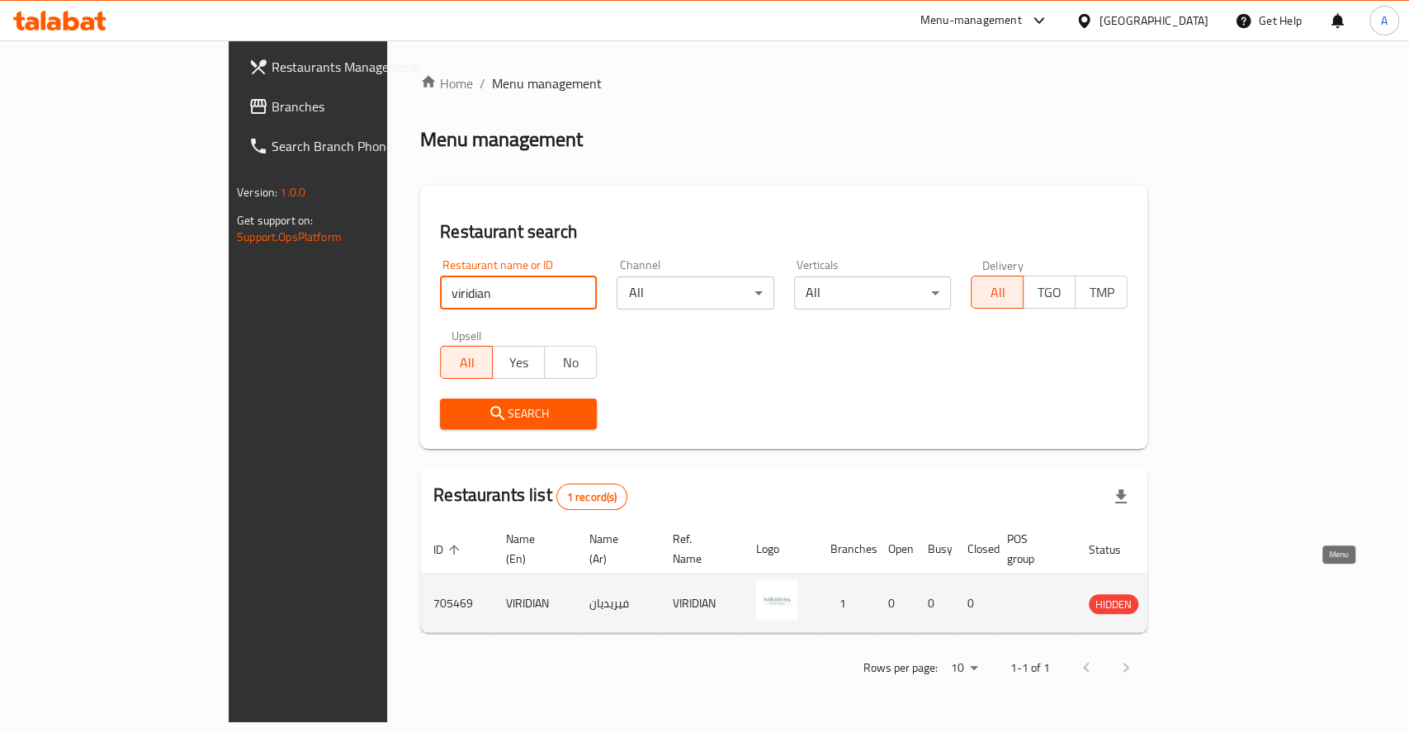
click at [1194, 597] on icon "enhanced table" at bounding box center [1185, 604] width 18 height 14
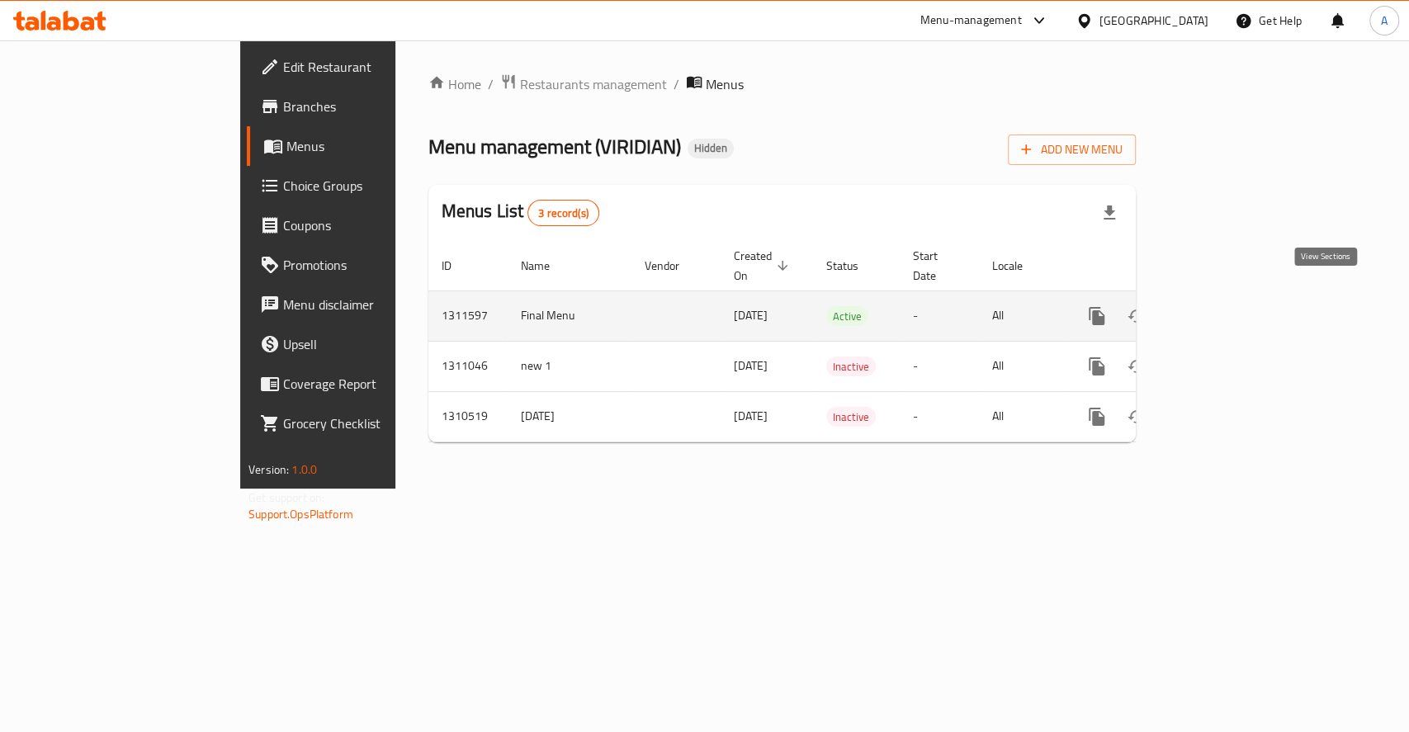
click at [1225, 306] on icon "enhanced table" at bounding box center [1216, 316] width 20 height 20
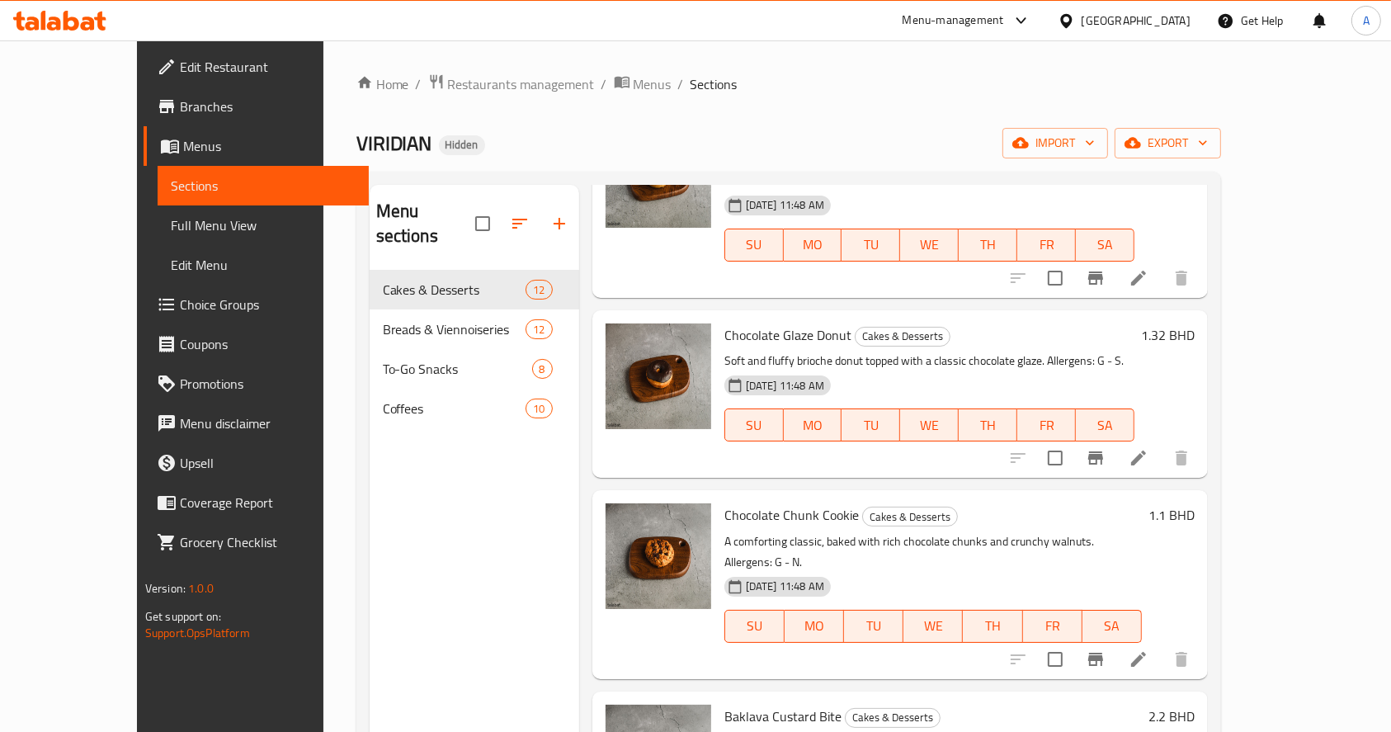
scroll to position [1210, 0]
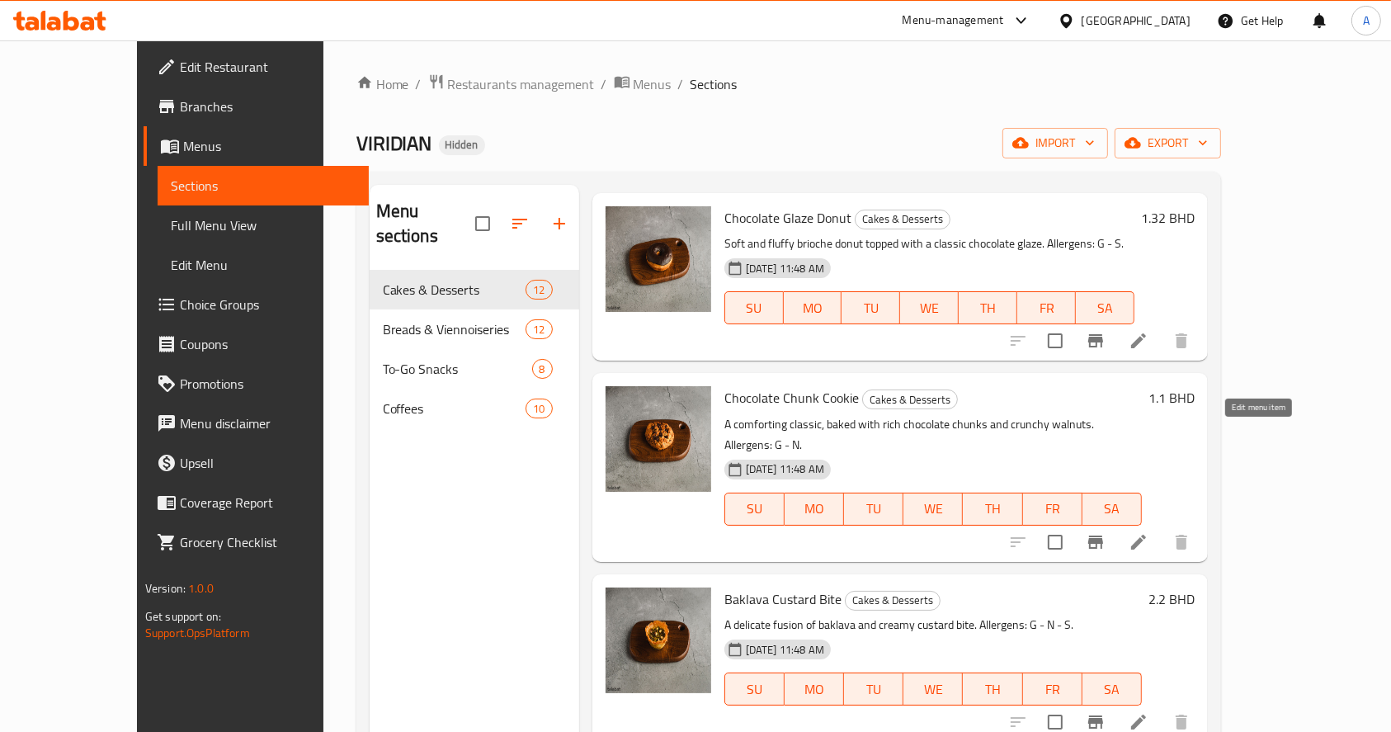
click at [1149, 532] on icon at bounding box center [1139, 542] width 20 height 20
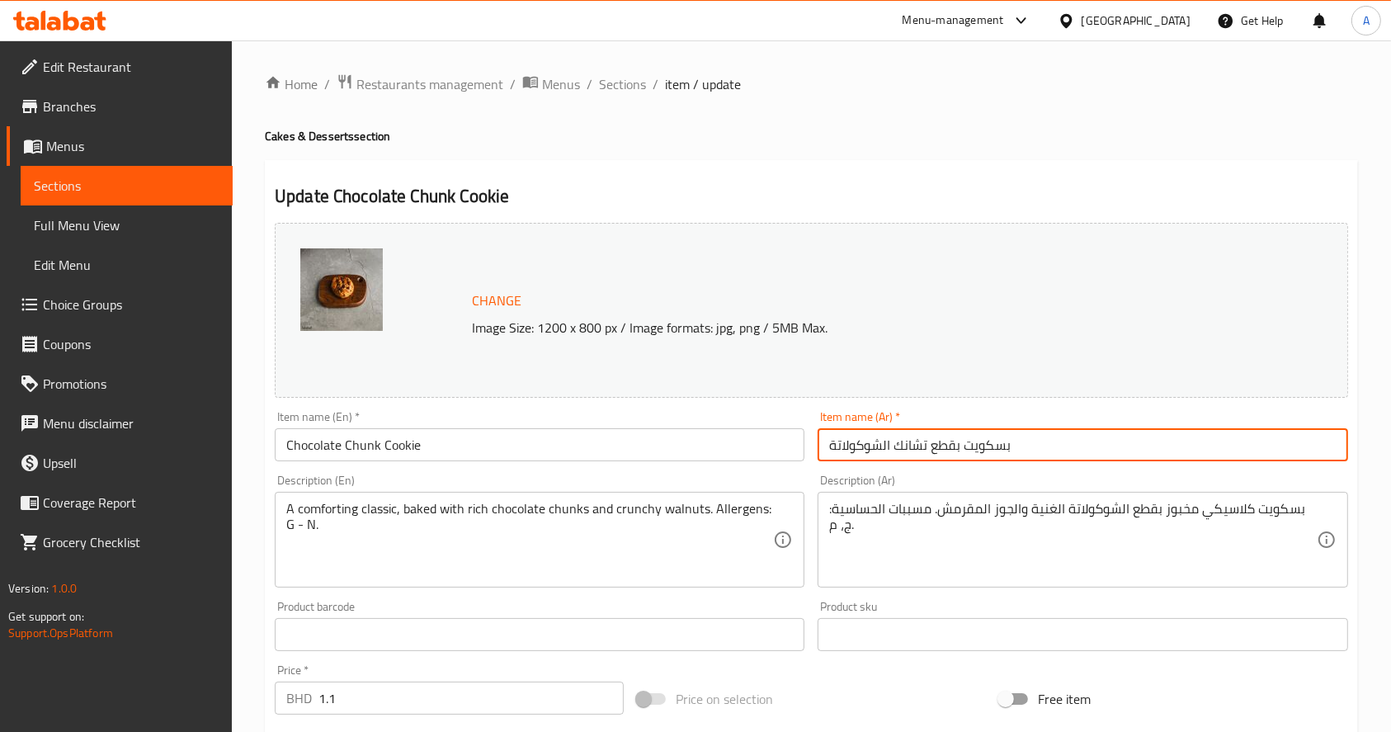
drag, startPoint x: 1051, startPoint y: 454, endPoint x: 706, endPoint y: 425, distance: 346.2
click at [706, 425] on div "Change Image Size: 1200 x 800 px / Image formats: jpg, png / 5MB Max. Item name…" at bounding box center [811, 583] width 1087 height 735
paste input "text"
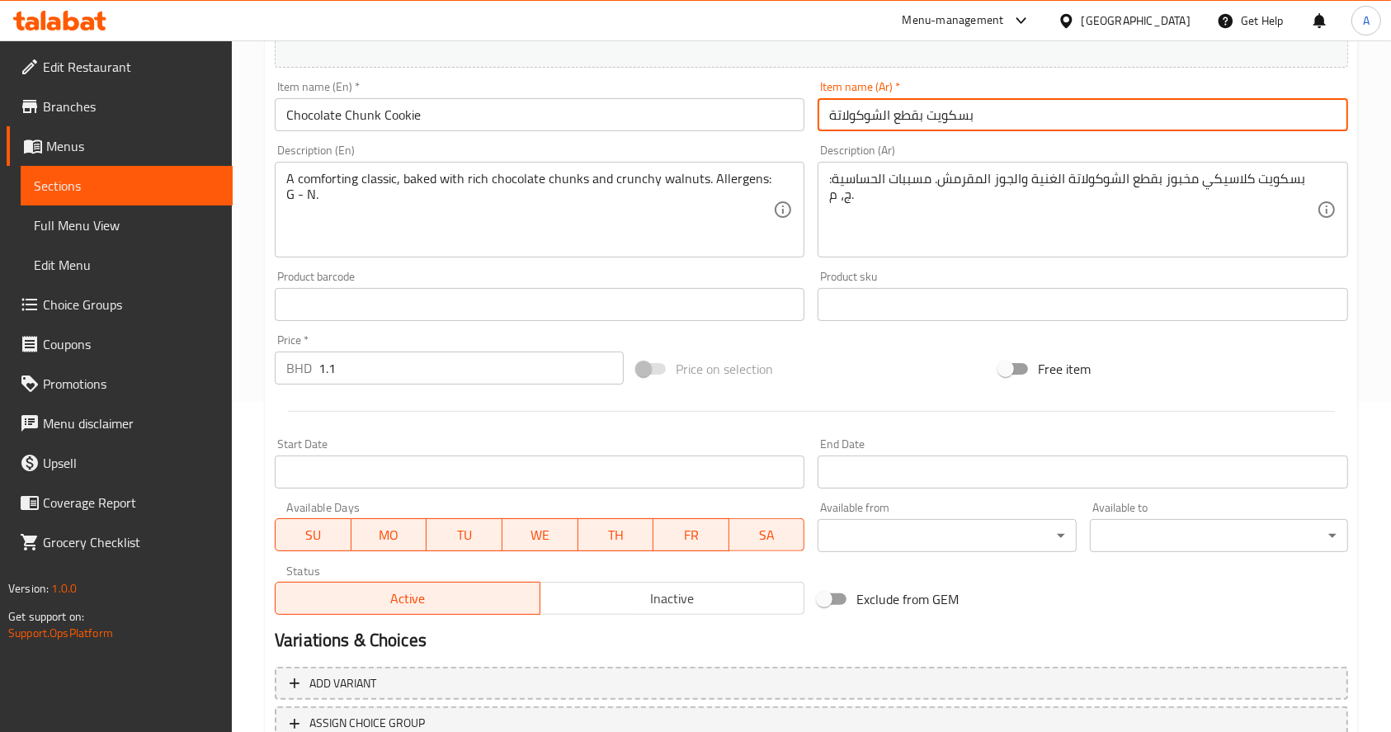
scroll to position [440, 0]
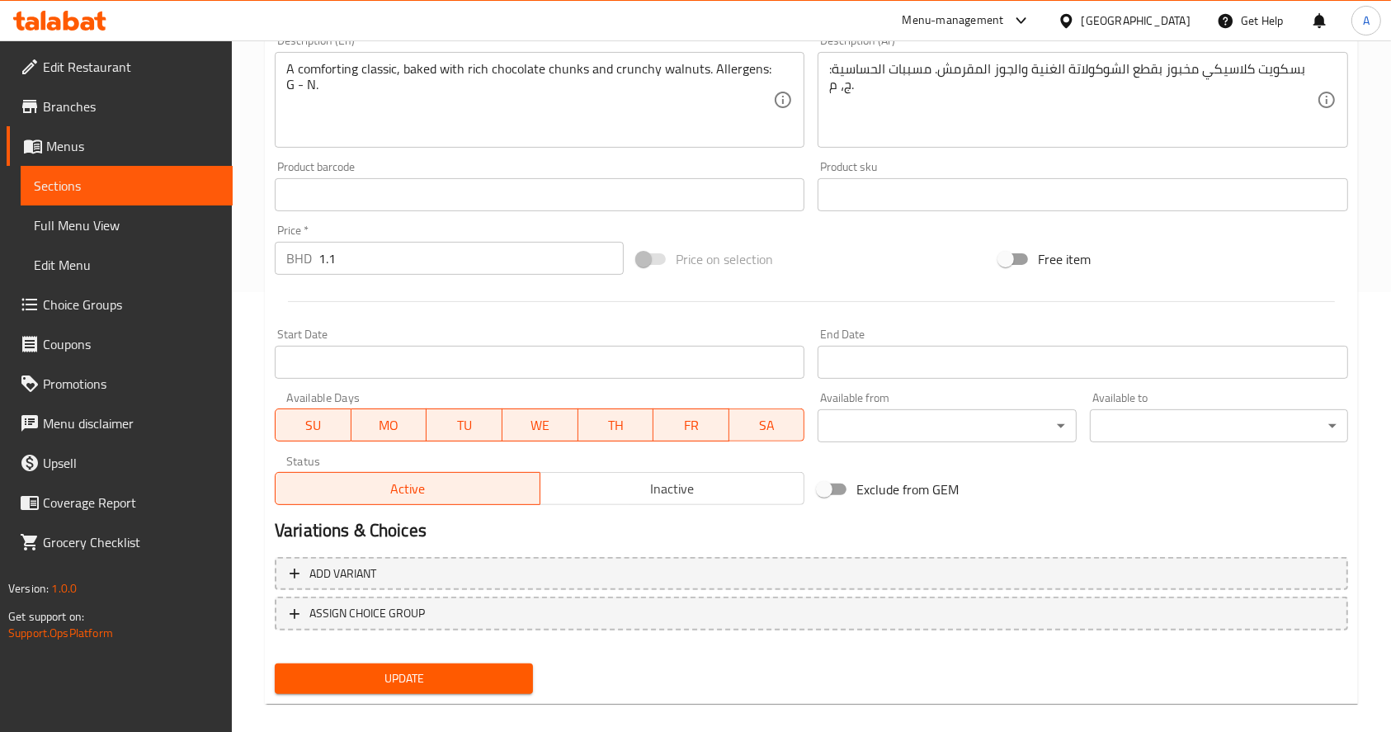
type input "بسكويت بقطع الشوكولاتة"
click at [508, 670] on span "Update" at bounding box center [404, 678] width 232 height 21
drag, startPoint x: 1373, startPoint y: 234, endPoint x: 1339, endPoint y: 301, distance: 76.0
click at [1373, 234] on div "Home / Restaurants management / Menus / Sections / item / update Cakes & Desser…" at bounding box center [811, 176] width 1159 height 1150
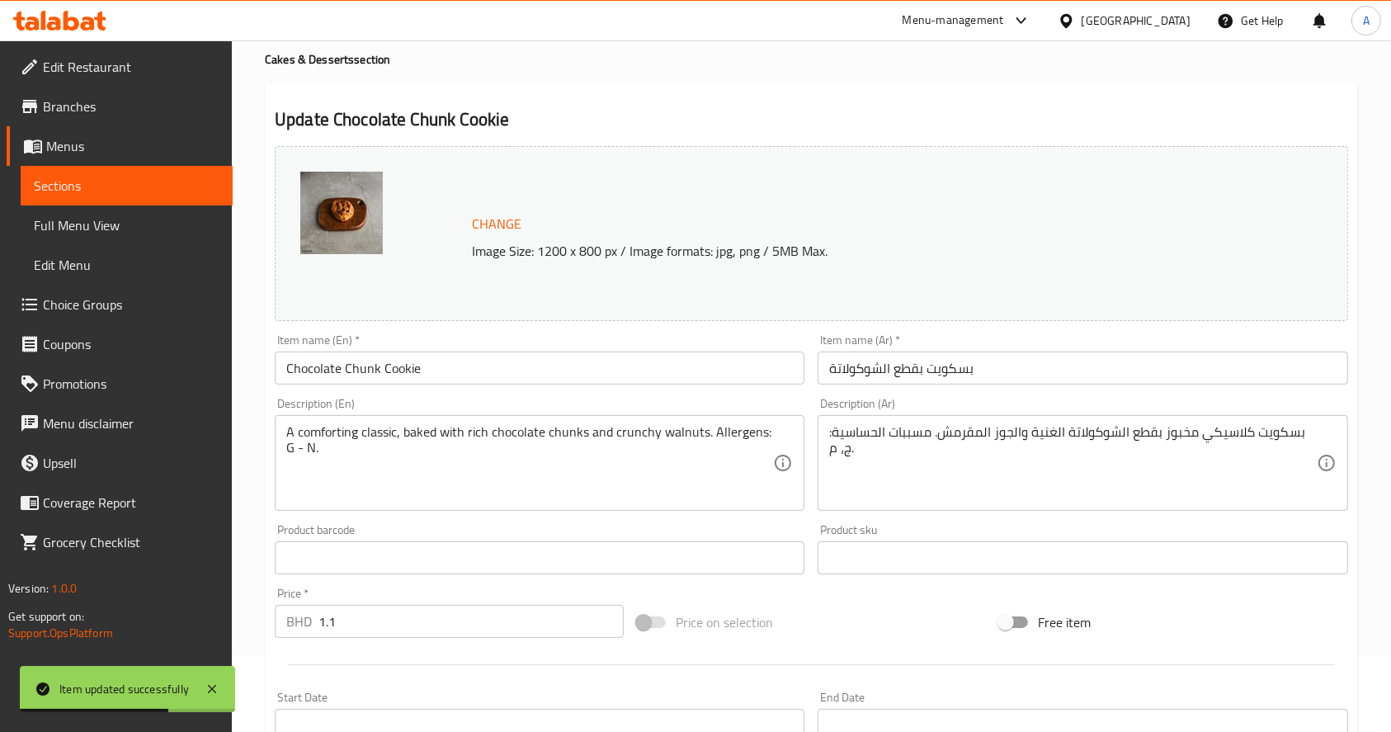
scroll to position [0, 0]
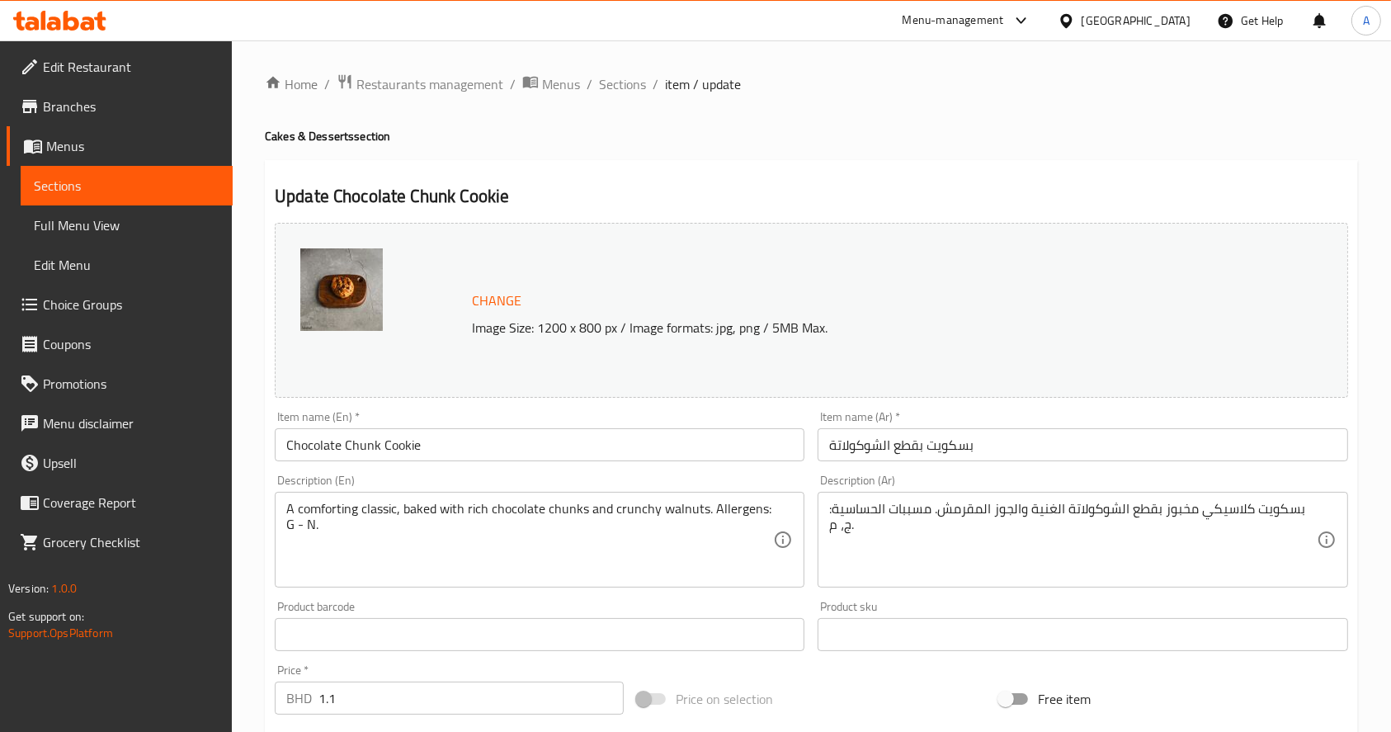
click at [1004, 28] on div "Menu-management" at bounding box center [954, 21] width 102 height 20
click at [987, 109] on div "Agent Campaigns Center" at bounding box center [931, 111] width 125 height 18
